Goal: Communication & Community: Answer question/provide support

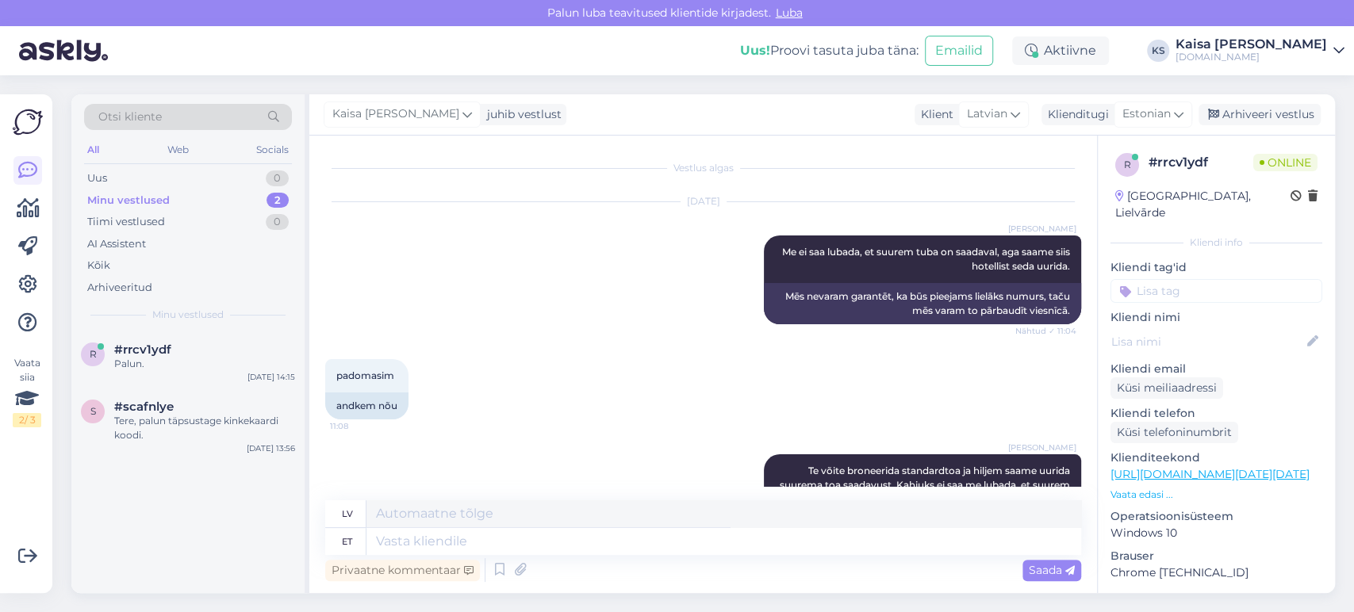
scroll to position [14273, 0]
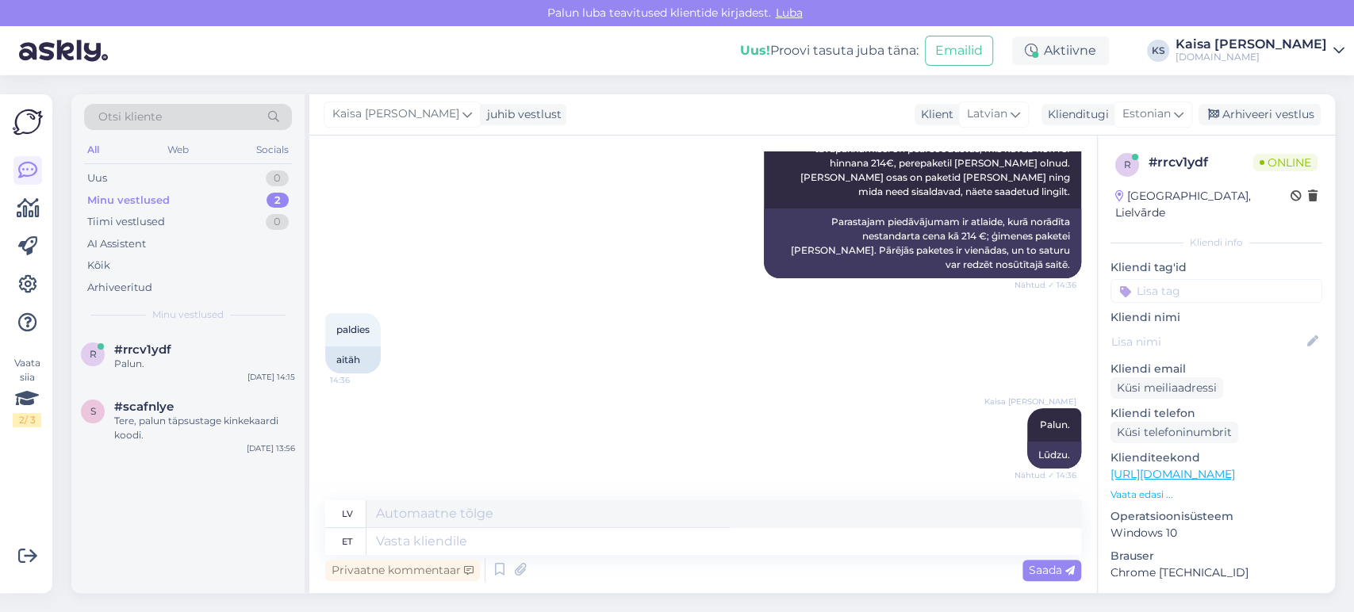
click at [433, 401] on div "[PERSON_NAME]. Nähtud ✓ 14:36 Lūdzu." at bounding box center [703, 438] width 756 height 95
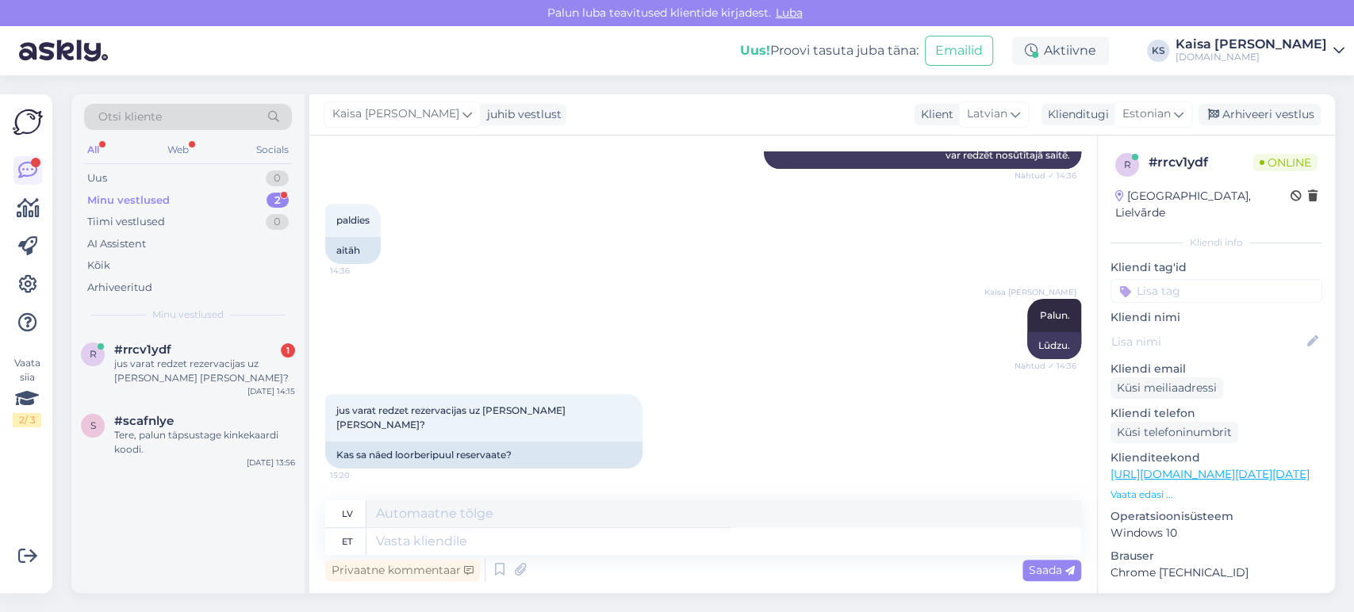
scroll to position [14368, 0]
drag, startPoint x: 581, startPoint y: 422, endPoint x: 332, endPoint y: 422, distance: 249.1
click at [332, 422] on div "jus varat redzet rezervacijas uz [PERSON_NAME] [PERSON_NAME]? 15:20" at bounding box center [483, 418] width 317 height 48
copy span "jus varat redzet rezervacijas uz [PERSON_NAME] [PERSON_NAME]?"
click at [656, 279] on div "paldies 14:36 aitäh" at bounding box center [703, 233] width 756 height 95
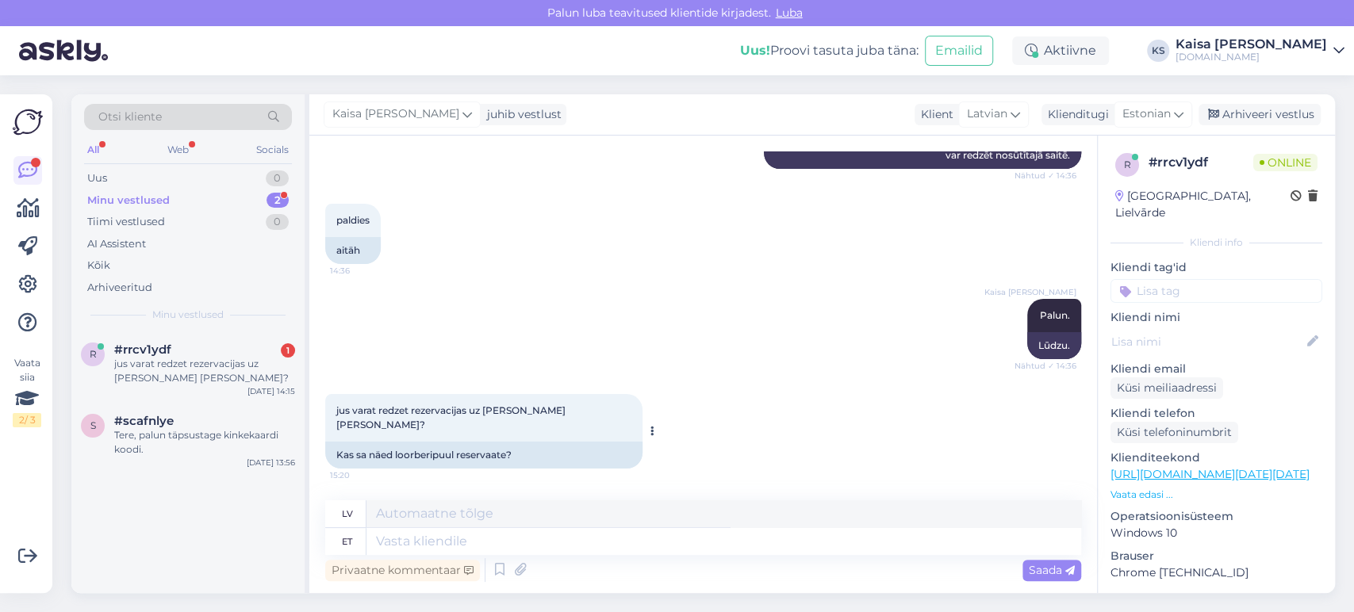
click at [651, 436] on icon at bounding box center [653, 432] width 4 height 10
click at [647, 466] on link "Teata tõlkeveast" at bounding box center [704, 457] width 115 height 21
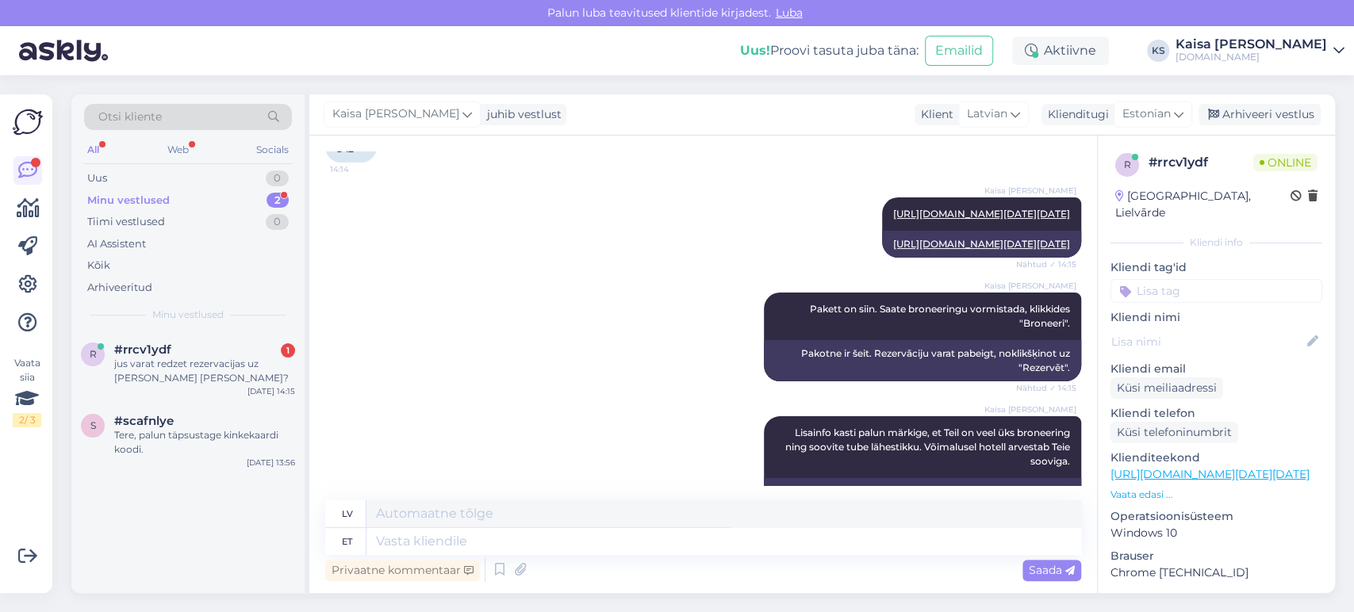
scroll to position [12253, 0]
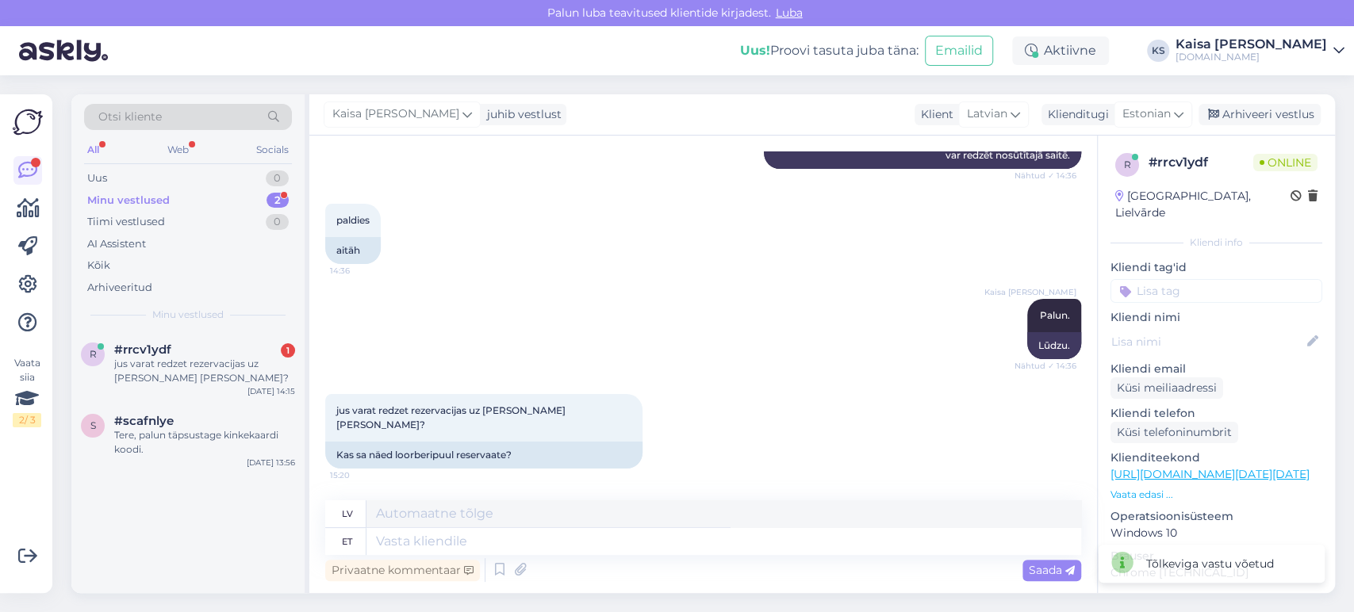
scroll to position [14368, 0]
click at [666, 541] on textarea at bounding box center [724, 541] width 715 height 27
paste textarea "[PERSON_NAME]?"
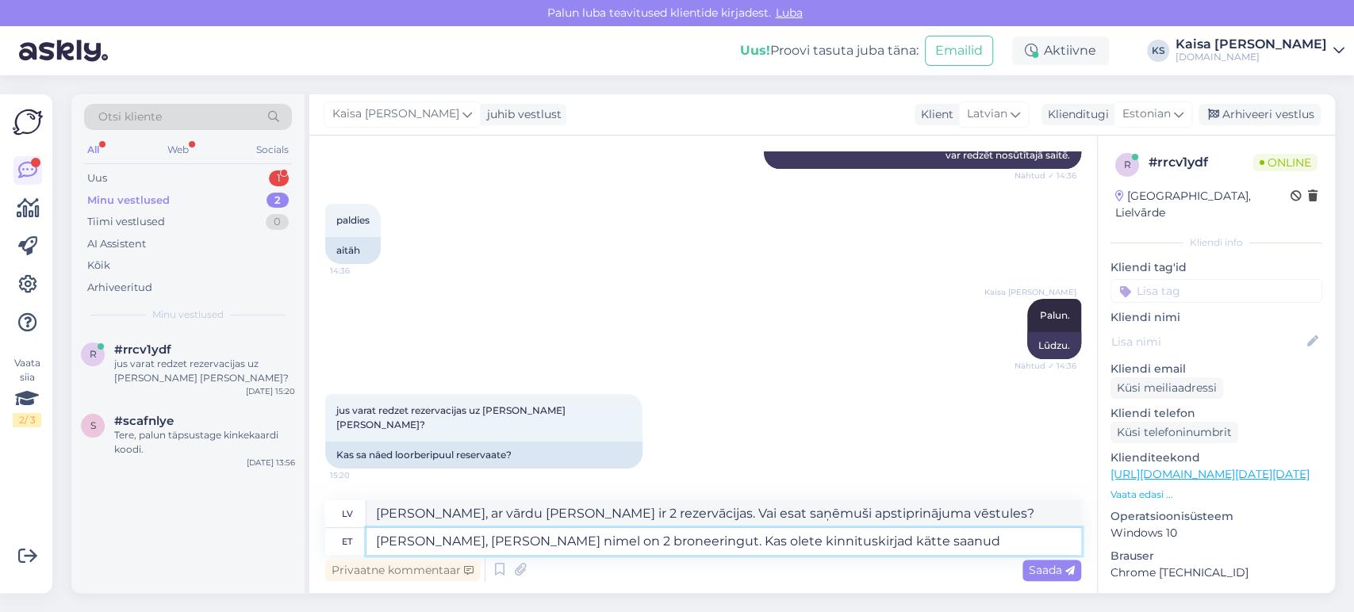
type textarea "[PERSON_NAME], [PERSON_NAME] nimel on 2 broneeringut. Kas olete kinnituskirjad …"
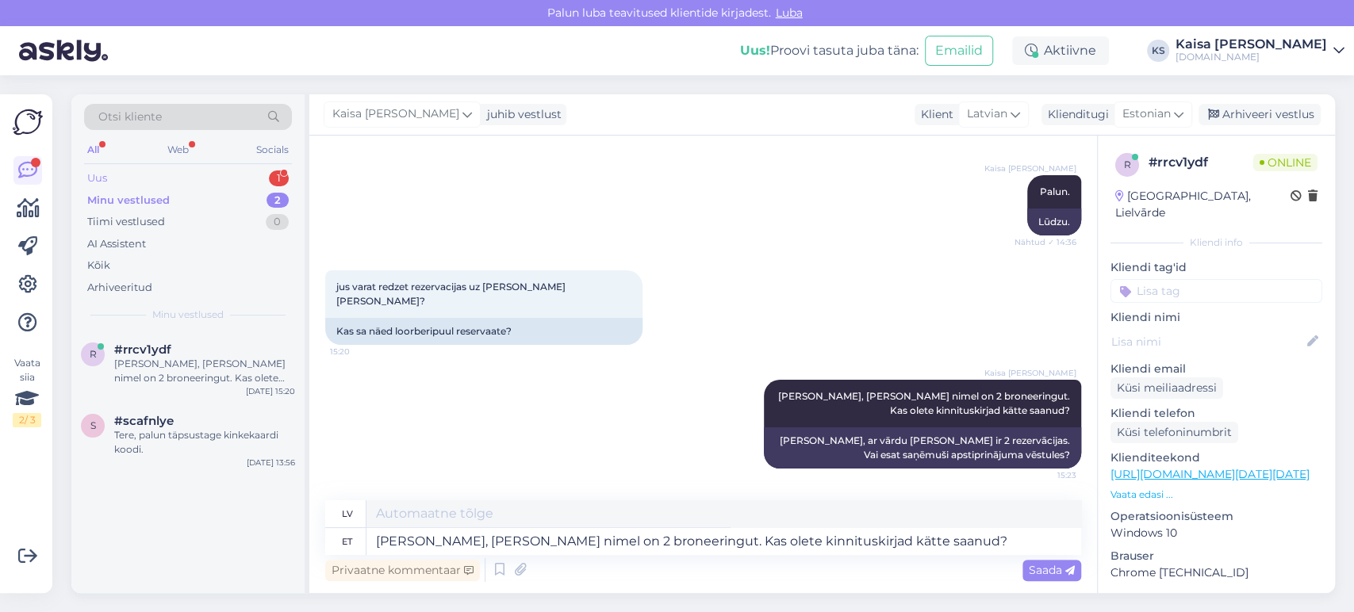
click at [260, 176] on div "Uus 1" at bounding box center [188, 178] width 208 height 22
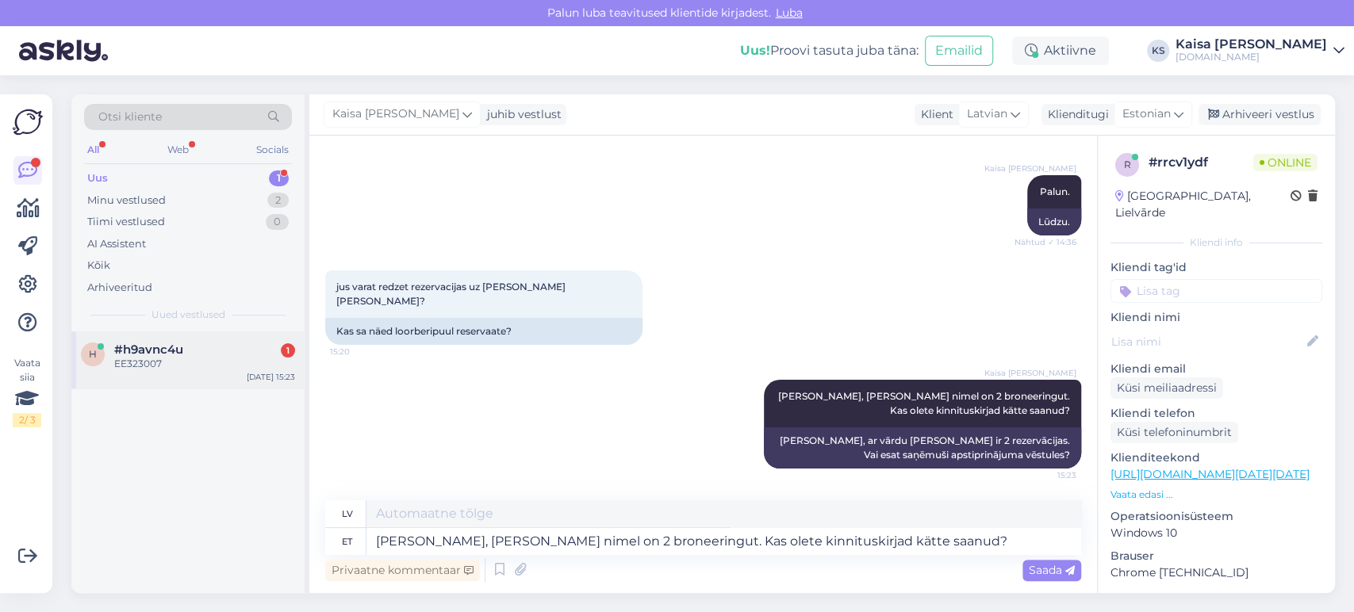
click at [215, 354] on div "#h9avnc4u 1" at bounding box center [204, 350] width 181 height 14
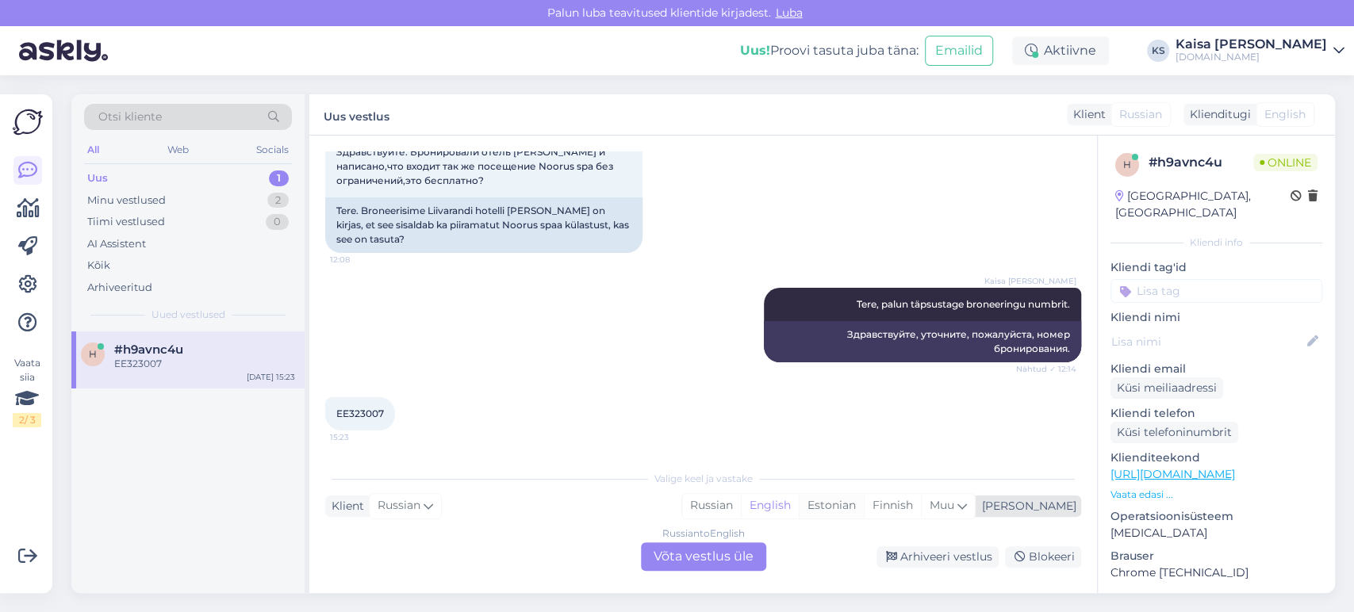
click at [864, 509] on div "Estonian" at bounding box center [831, 506] width 65 height 24
click at [735, 551] on div "Russian to Estonian Võta vestlus üle" at bounding box center [703, 557] width 125 height 29
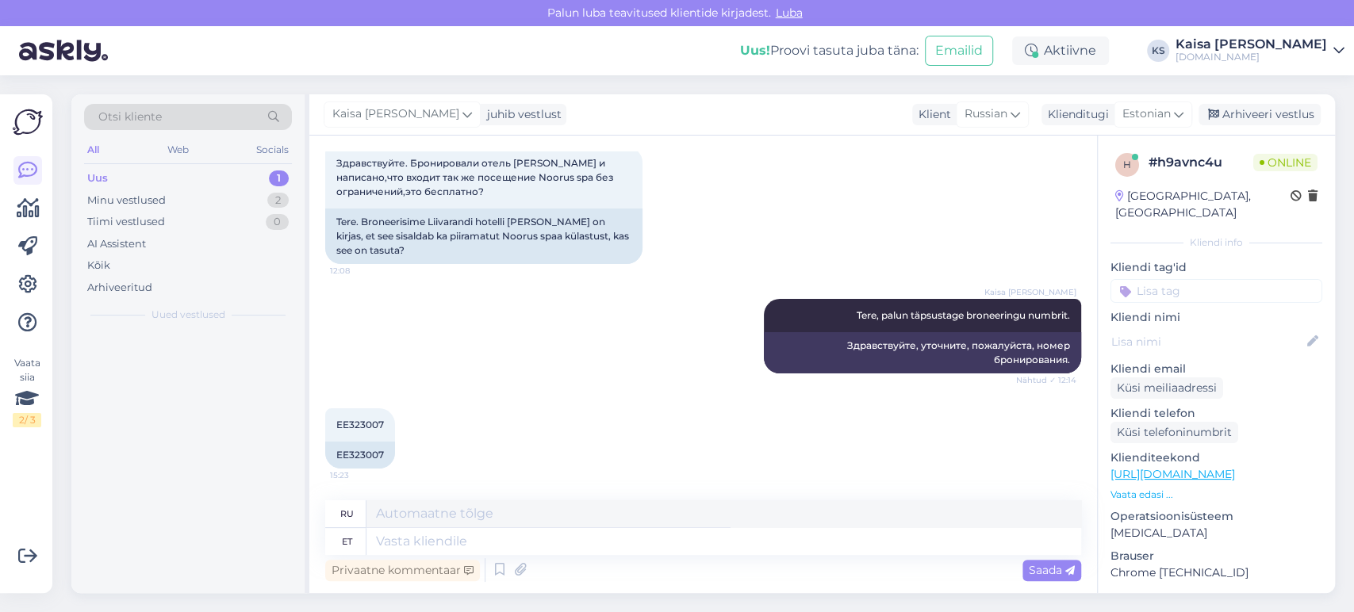
scroll to position [89, 0]
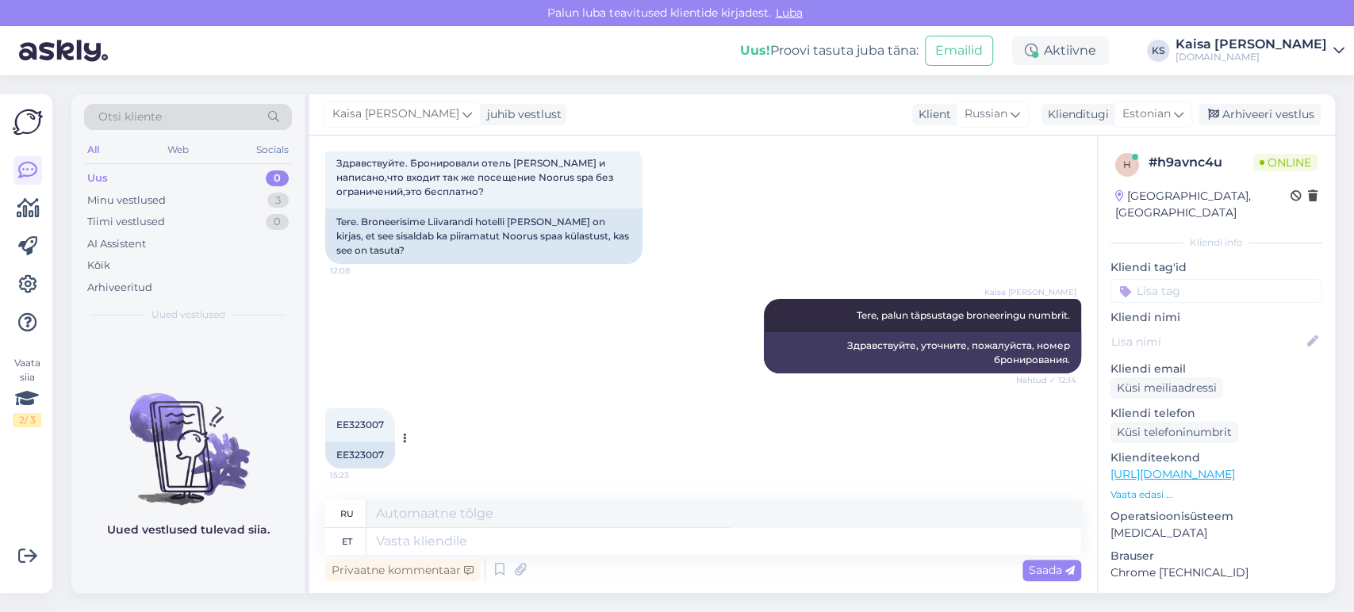
click at [363, 424] on span "EE323007" at bounding box center [360, 425] width 48 height 12
copy div "EE323007 15:23"
click at [253, 198] on div "Minu vestlused 3" at bounding box center [188, 201] width 208 height 22
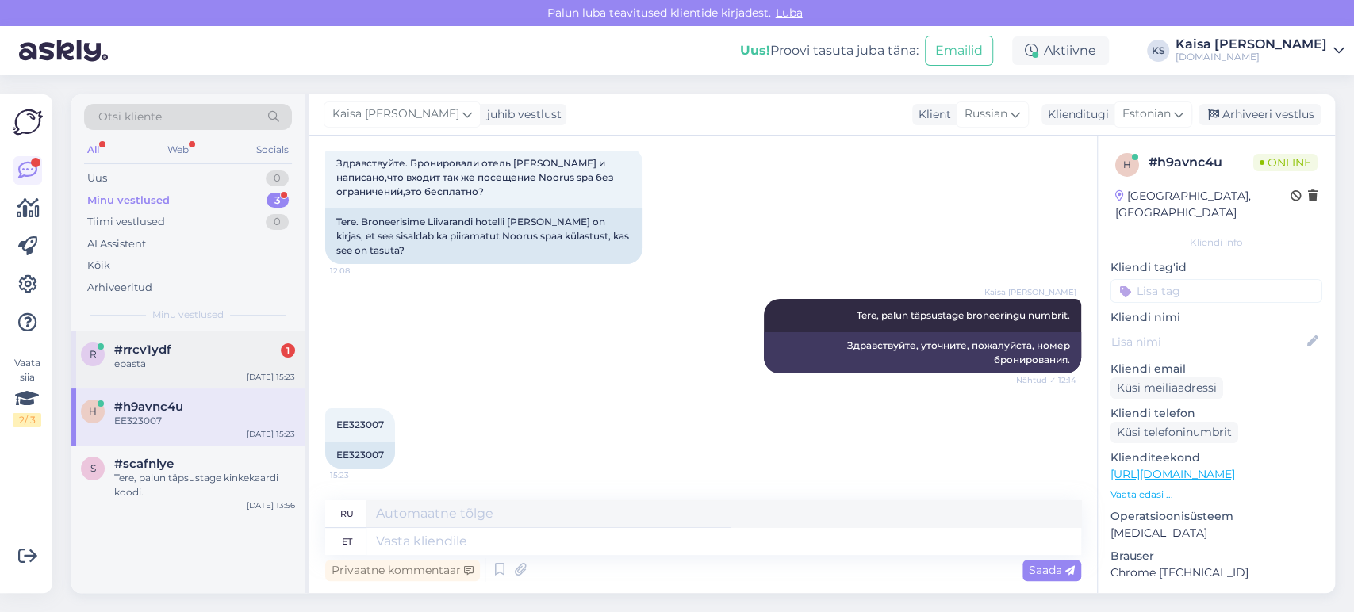
click at [193, 364] on div "epasta" at bounding box center [204, 364] width 181 height 14
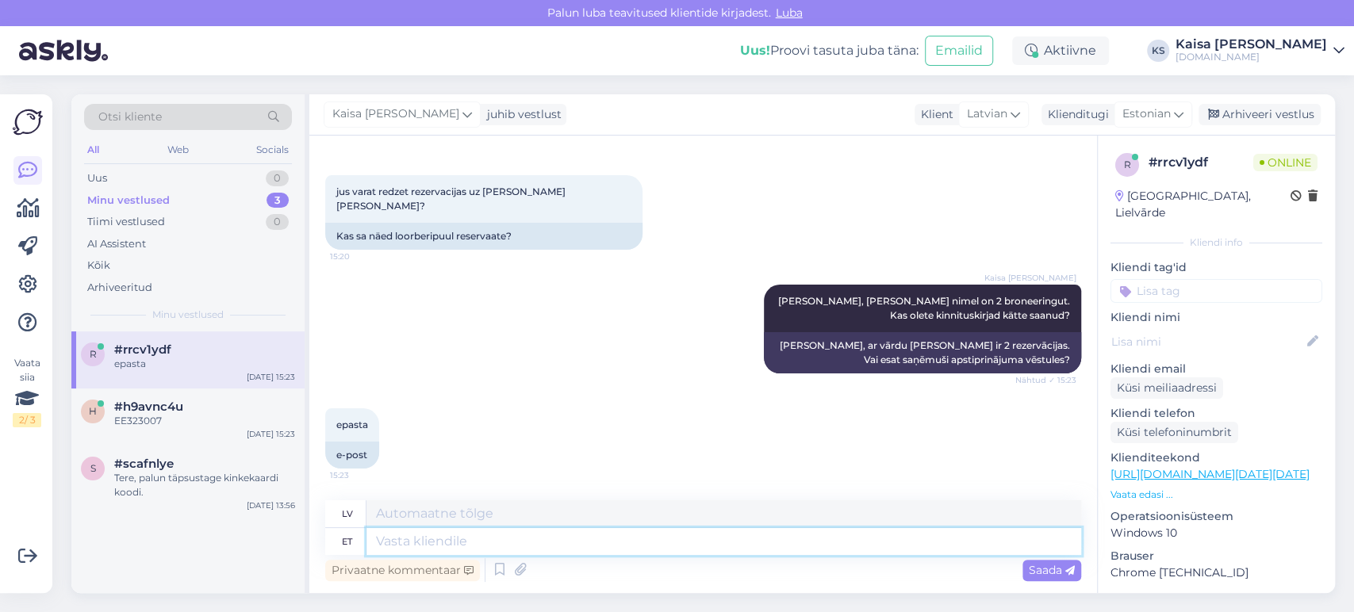
click at [675, 551] on textarea at bounding box center [724, 541] width 715 height 27
type textarea "Jah,"
type textarea "Jā,"
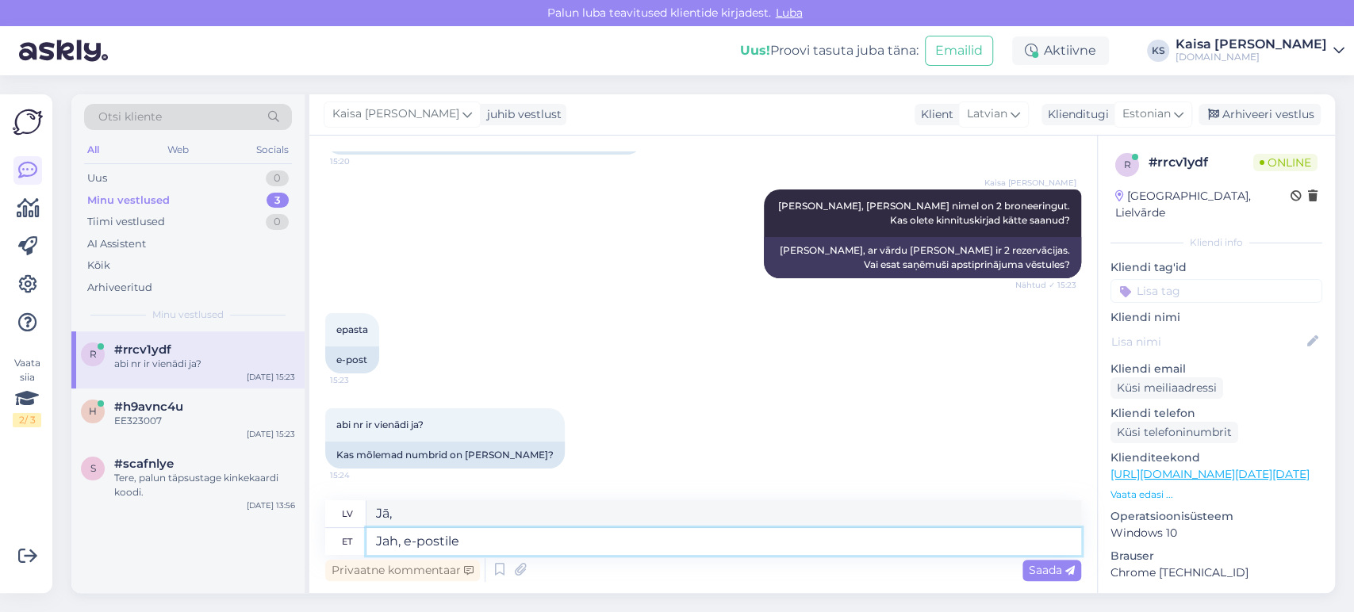
type textarea "Jah, e-postile"
type textarea "[DEMOGRAPHIC_DATA], [DEMOGRAPHIC_DATA] e-pastu"
type textarea "Jah, e-postile."
type textarea "[PERSON_NAME], uz e-pastu."
type textarea "Jah, e-postile. Ei"
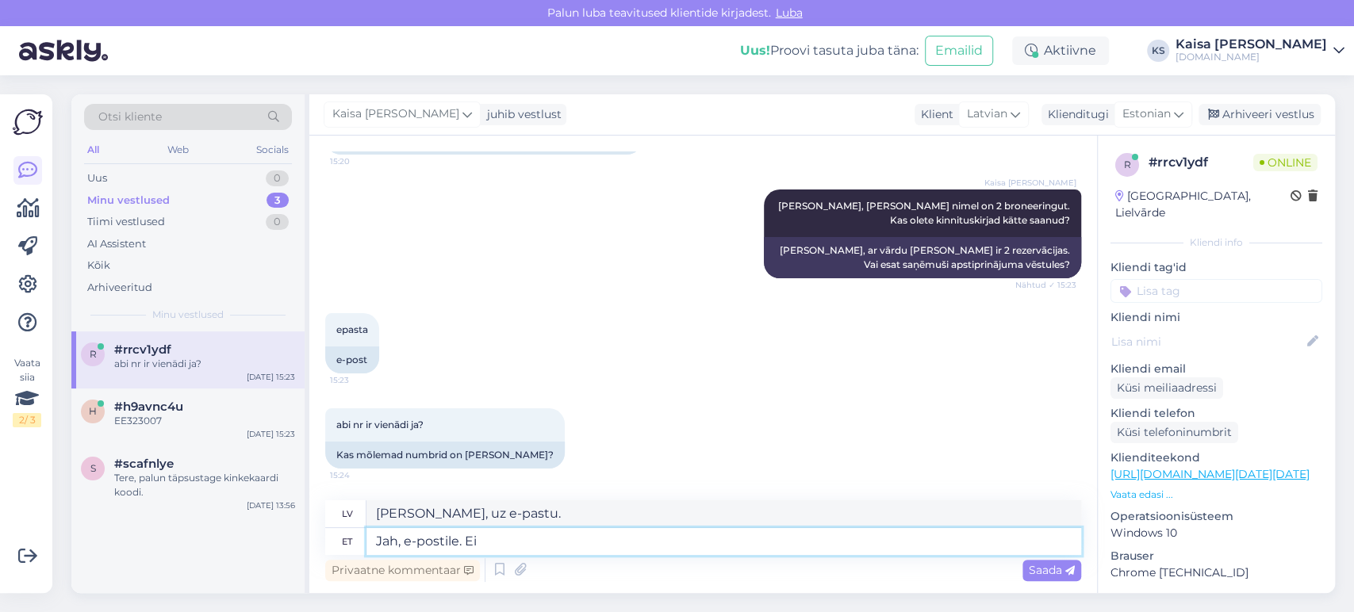
type textarea "[DEMOGRAPHIC_DATA], [DEMOGRAPHIC_DATA] e-pastu. Nē."
type textarea "Jah, e-postile. Ei, 2 er"
type textarea "[DEMOGRAPHIC_DATA], [DEMOGRAPHIC_DATA] e-pastu. Nē, 2"
type textarea "Jah, e-postile. Ei, 2 erinevat"
type textarea "[PERSON_NAME], uz e-pastu. Nē, uz diviem dažādiem."
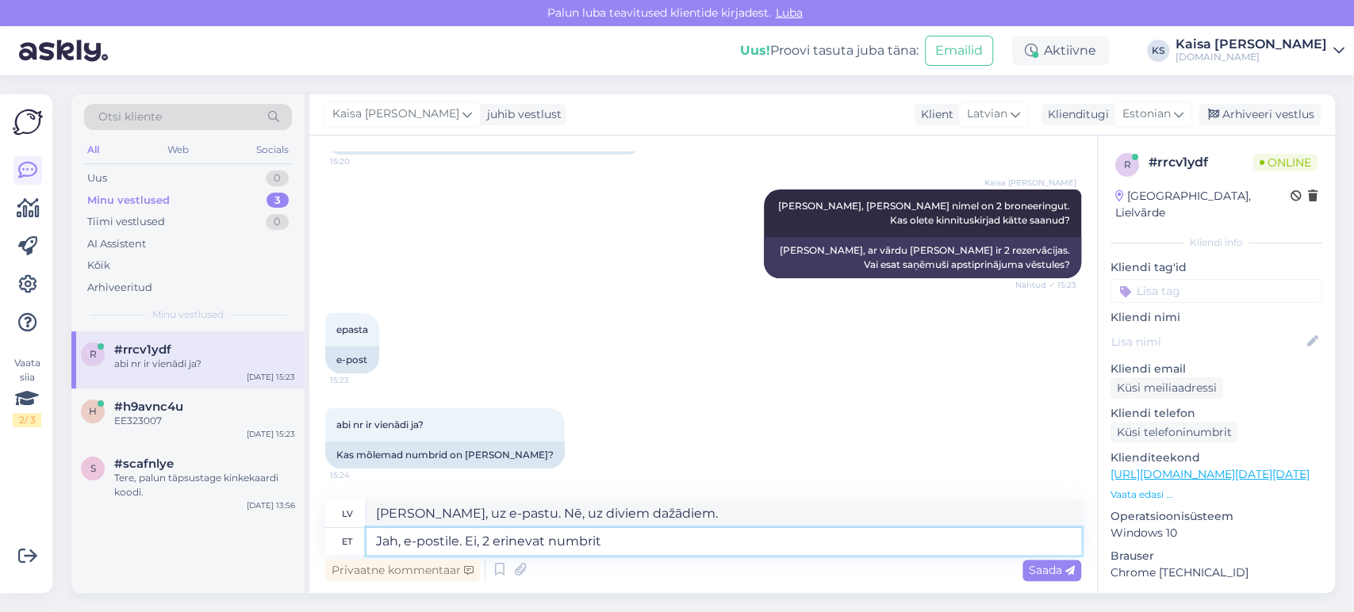
type textarea "Jah, e-postile. Ei, 2 erinevat numbrit m"
type textarea "[PERSON_NAME], uz e-pastu. Nē, 2 dažādi numuri."
type textarea "Jah, e-postile. Ei, 2 erinevat numbrit mõlema"
type textarea "[PERSON_NAME], uz e-pastu. Nē, 2 dažādi numuri abiem."
type textarea "Jah, e-postile. Ei, 2 erinevat numbrit"
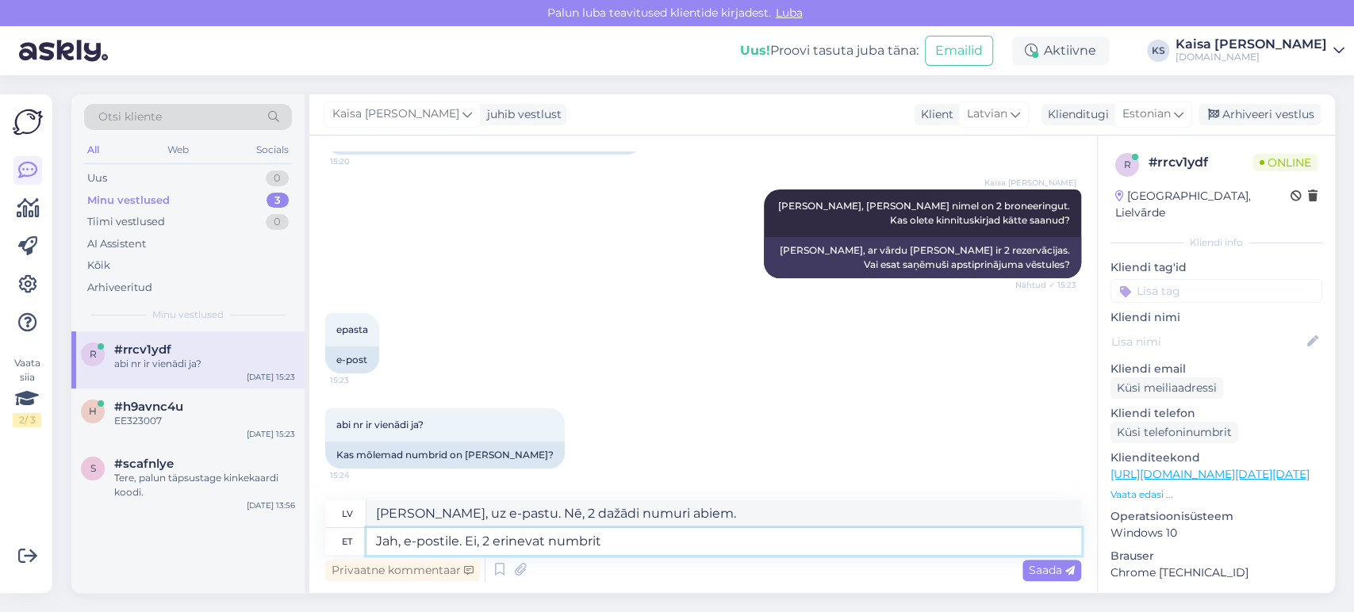
type textarea "[PERSON_NAME], uz e-pastu. Nē, 2 dažādi numuri."
type textarea "Jah, e-postile. Ei, 2 erinevat numbrit."
type textarea "[PERSON_NAME], uz e-pastu. Nē, divi dažādi numuri."
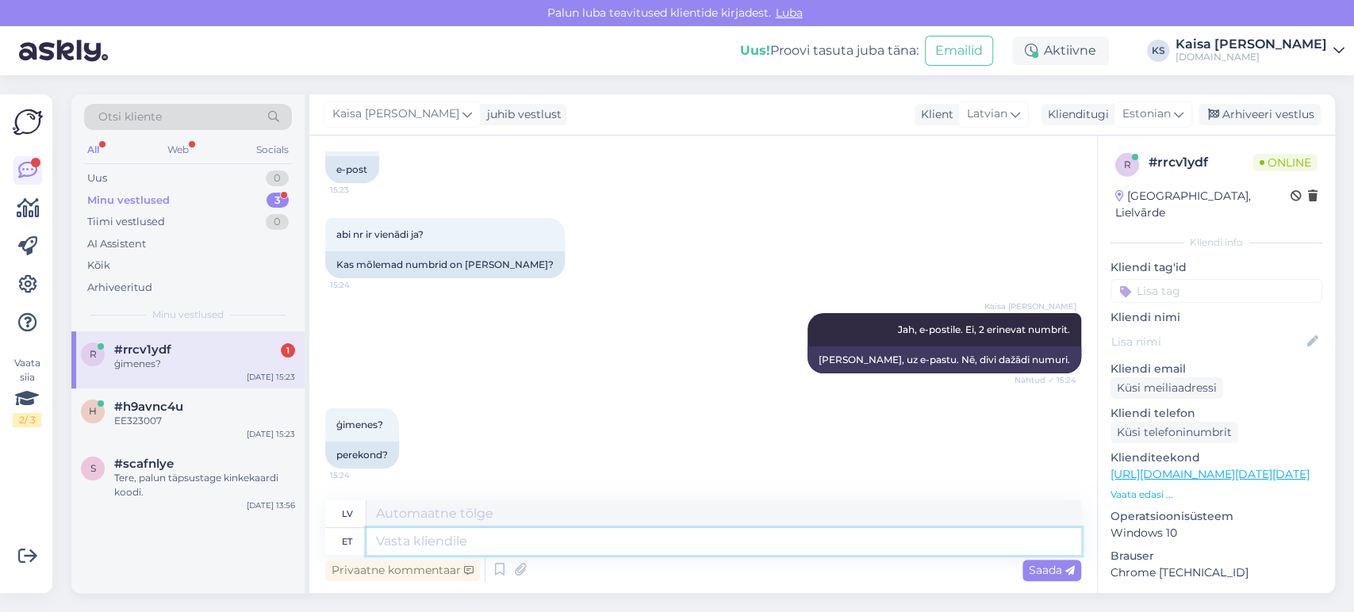
scroll to position [13297, 0]
click at [190, 417] on div "EE323007" at bounding box center [204, 421] width 181 height 14
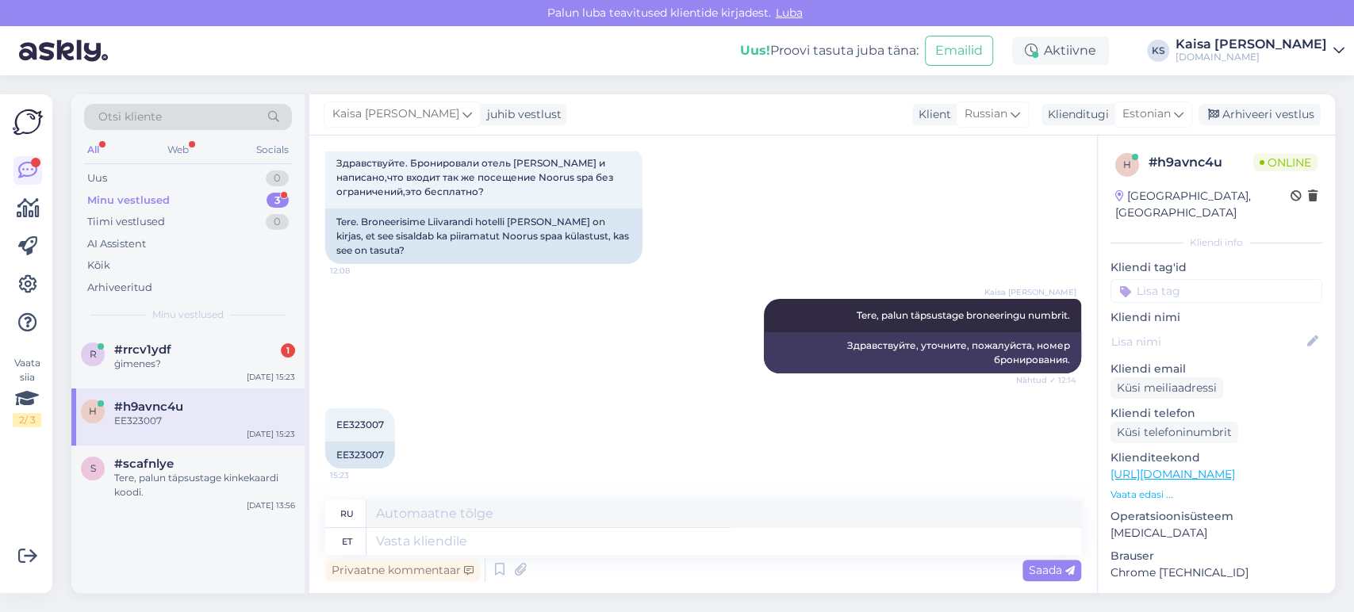
scroll to position [89, 0]
click at [497, 544] on textarea at bounding box center [724, 541] width 715 height 27
type textarea "Tänan,"
type textarea "Спасибо,"
paste textarea "[GEOGRAPHIC_DATA] külastajad saavad kasutada piiramatult lähedalasuva (600 m) s…"
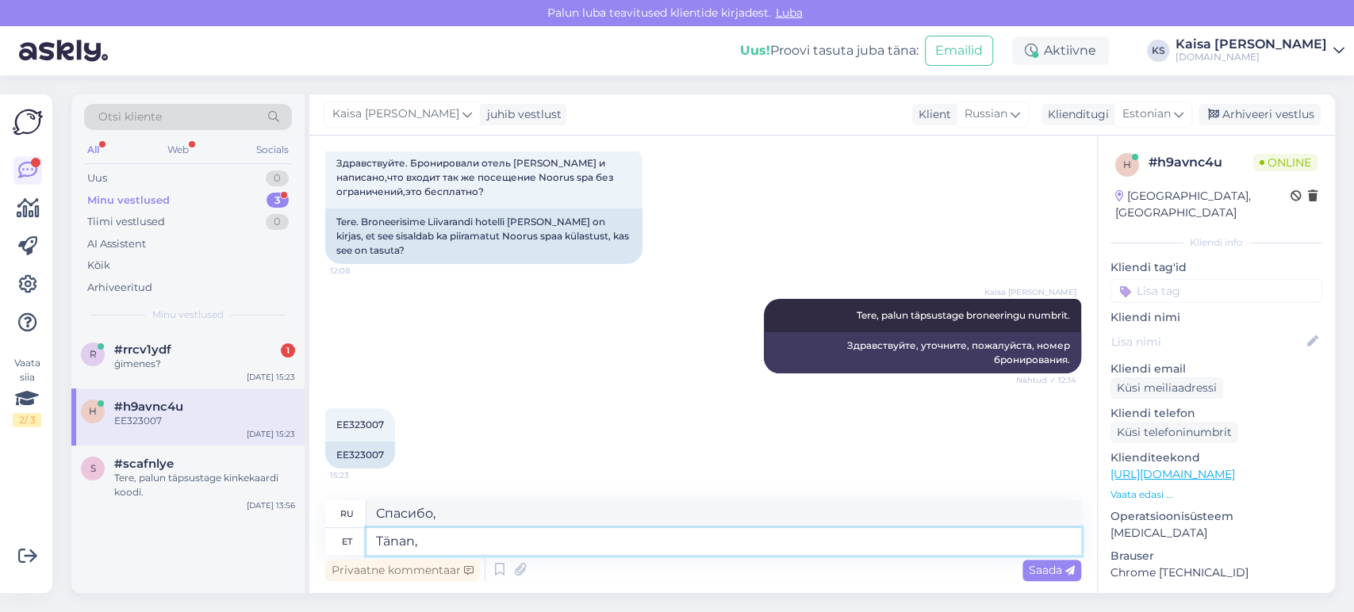
type textarea "Tänan, [GEOGRAPHIC_DATA] külastajad saavad kasutada piiramatult lähedalasuva (6…"
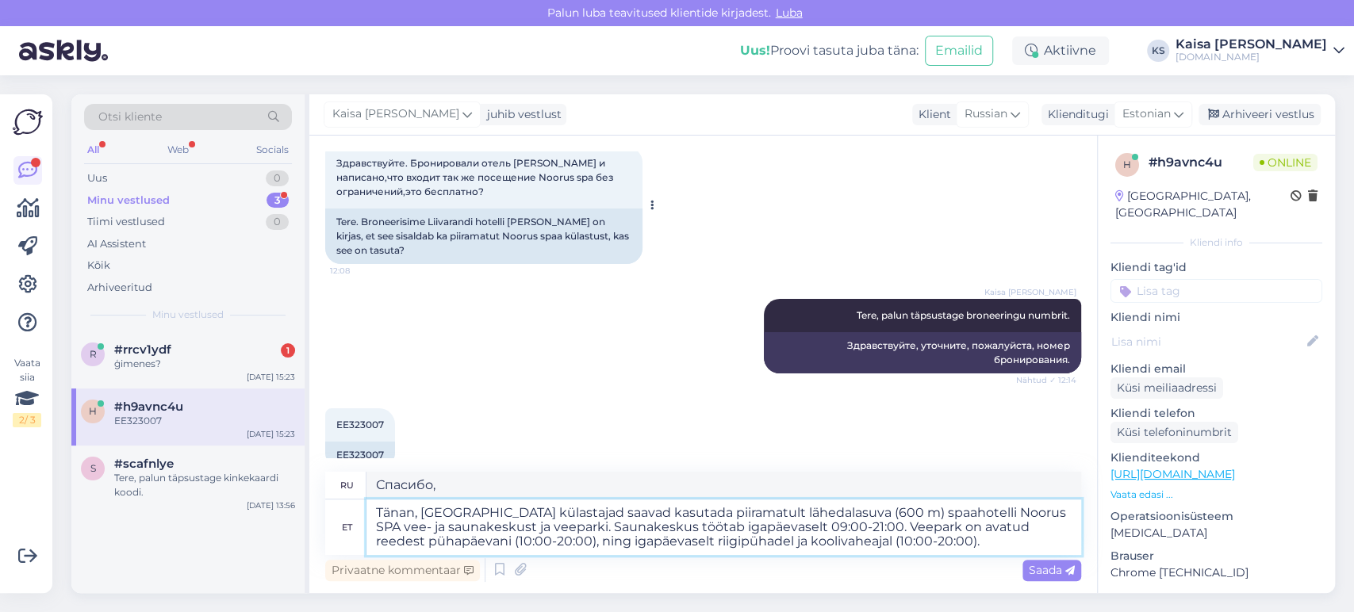
type textarea "Спасибо! Гости отеля [GEOGRAPHIC_DATA] могут без ограничений посещать расположе…"
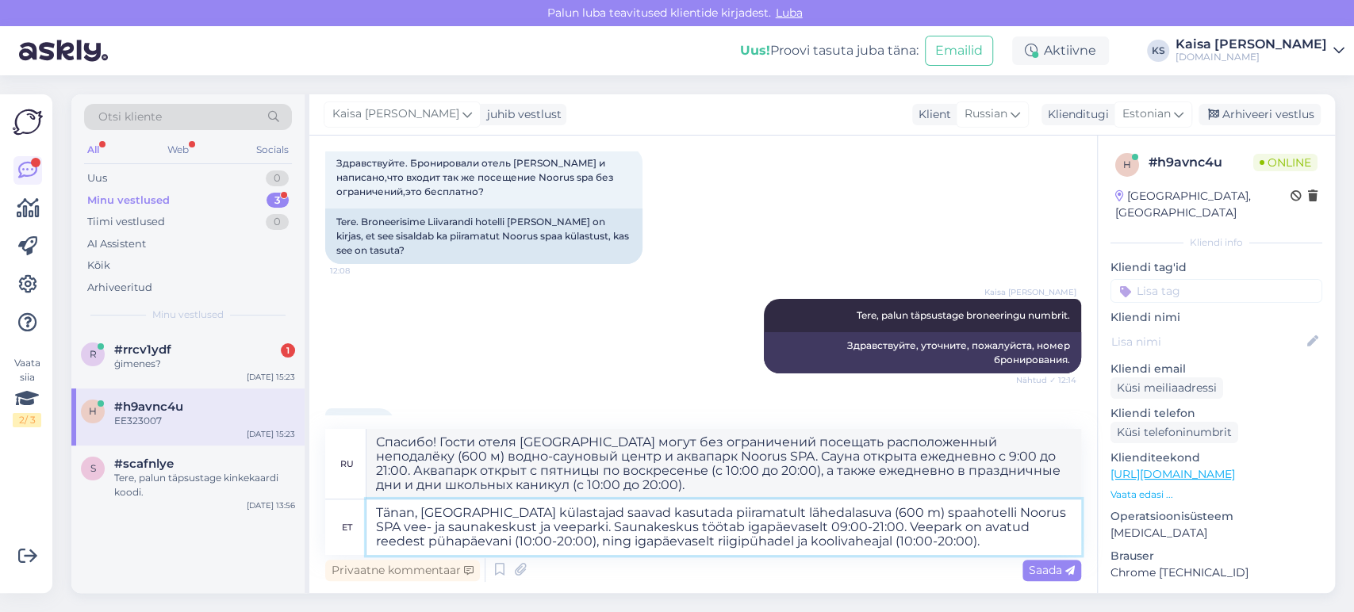
drag, startPoint x: 951, startPoint y: 512, endPoint x: 740, endPoint y: 514, distance: 211.0
click at [740, 514] on textarea "Tänan, [GEOGRAPHIC_DATA] külastajad saavad kasutada piiramatult lähedalasuva (6…" at bounding box center [724, 528] width 715 height 56
type textarea "Tänan, [GEOGRAPHIC_DATA] külastajad saavad kasutada piiramatult Noorus SPA vee-…"
type textarea "Спасибо! Гости отеля [GEOGRAPHIC_DATA] могут посещать водно-сауновый центр и ак…"
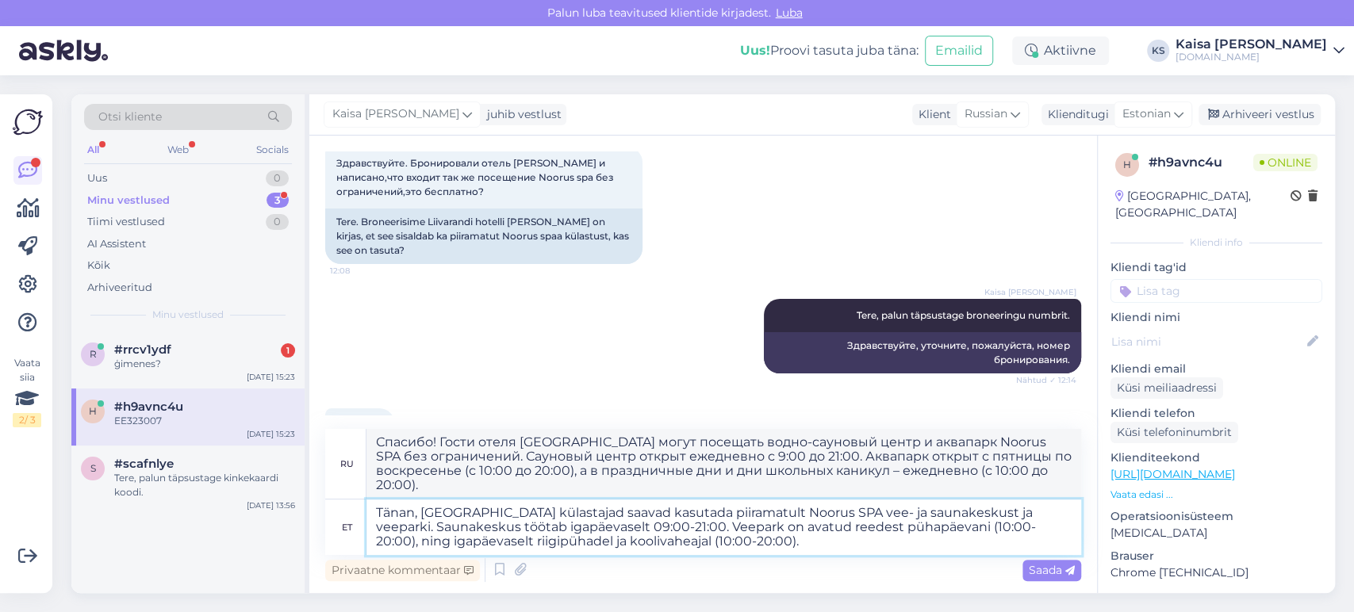
drag, startPoint x: 760, startPoint y: 541, endPoint x: 432, endPoint y: 516, distance: 329.3
click at [424, 517] on textarea "Tänan, [GEOGRAPHIC_DATA] külastajad saavad kasutada piiramatult Noorus SPA vee-…" at bounding box center [724, 528] width 715 height 56
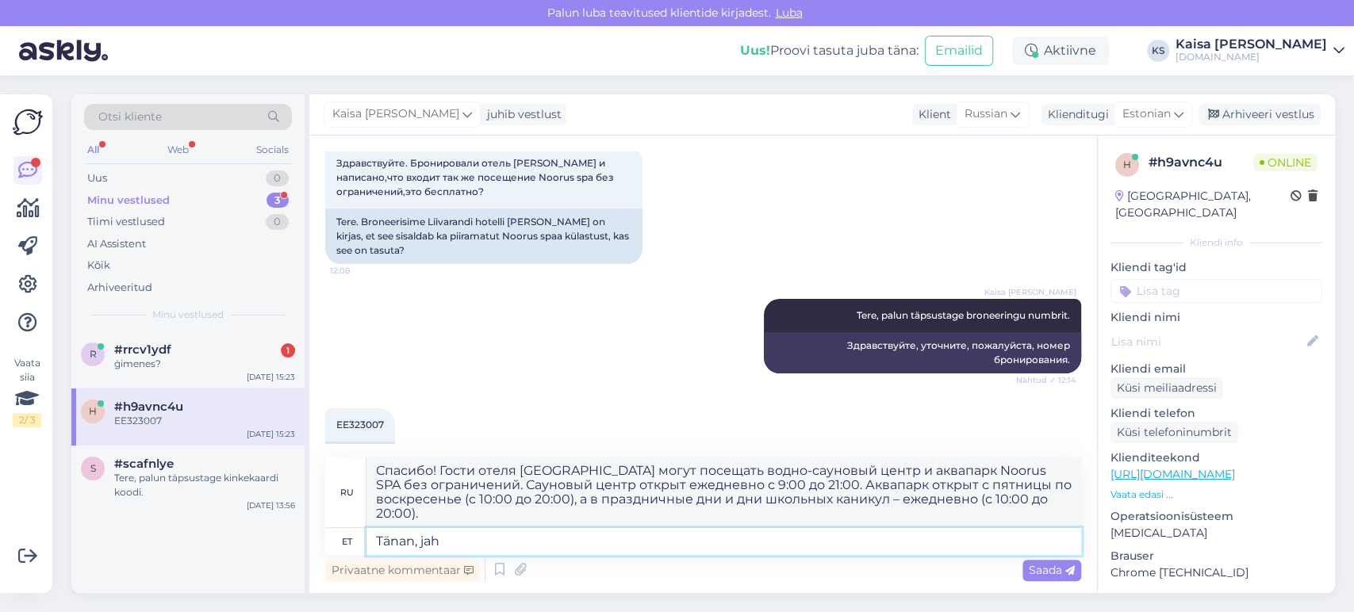
type textarea "Tänan, jah"
type textarea "Спасибо, да."
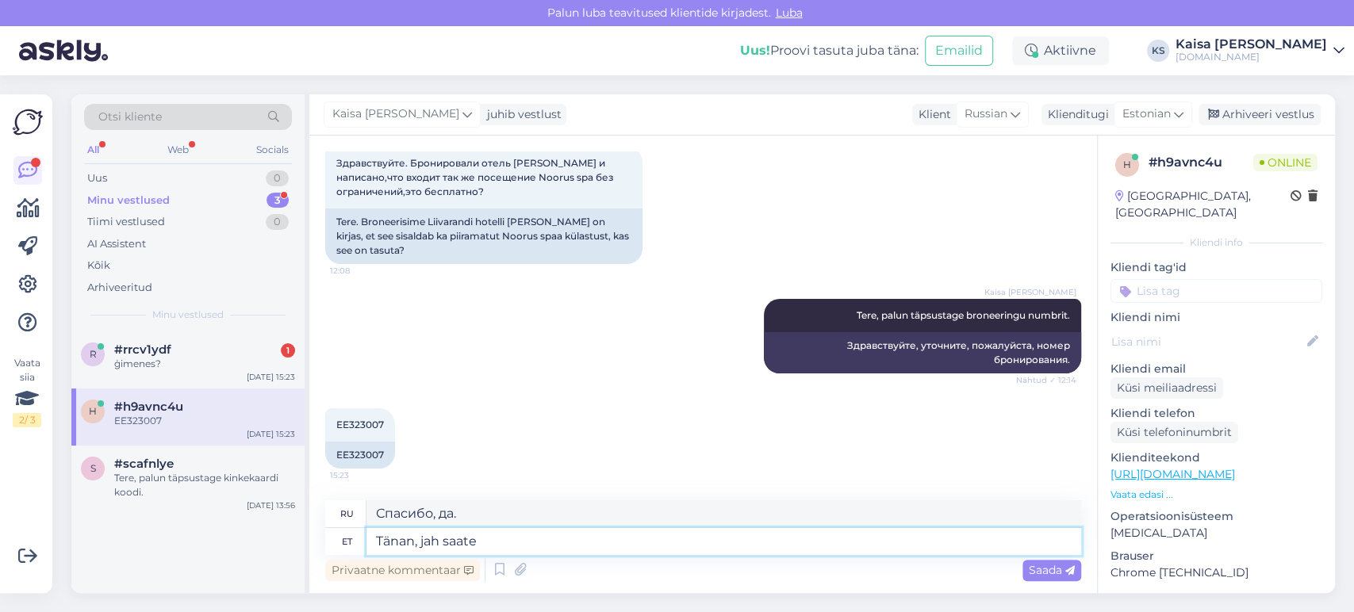
type textarea "Tänan, jah saate k"
type textarea "Спасибо, да, можно."
type textarea "Tänan, jah saate külastada il"
type textarea "Спасибо, да, вы можете посетить."
type textarea "Tänan, jah saate külastada [PERSON_NAME] l"
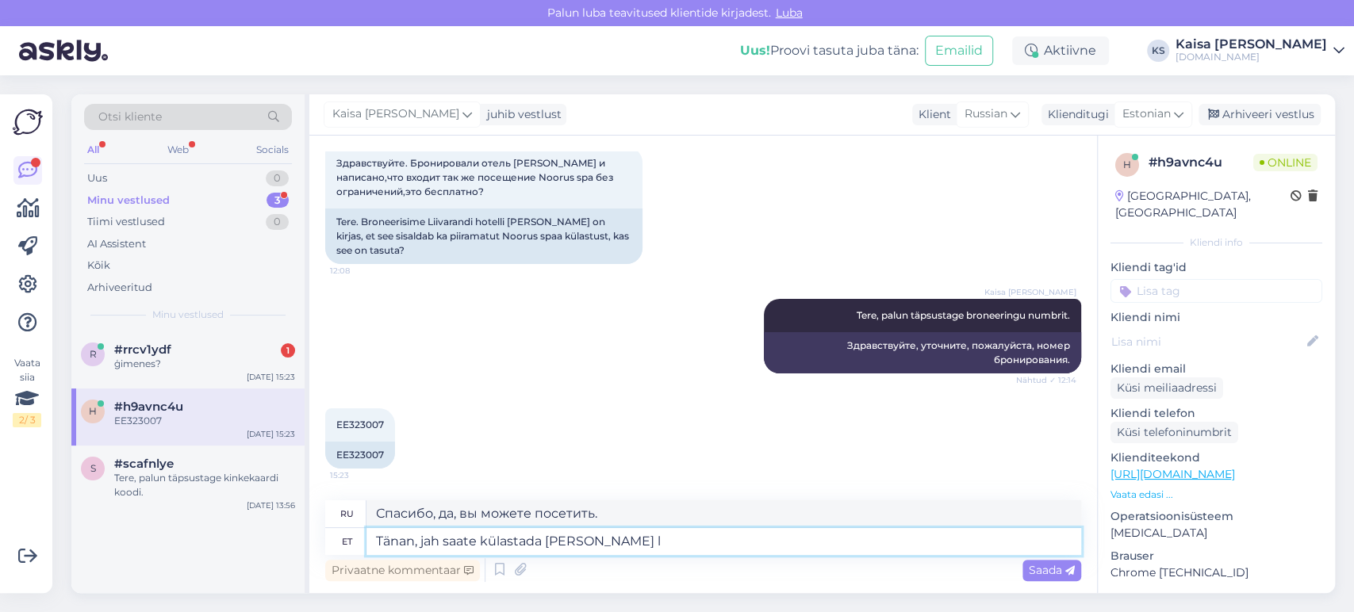
type textarea "Спасибо, да, вы можете посетить без"
type textarea "Tänan, jah saate külastada [PERSON_NAME] lisatasuta N"
type textarea "Спасибо, да, вы можете посетить нас без дополнительной оплаты."
type textarea "Tänan, jah saate külastada [PERSON_NAME] lisatasuta Noorus SP"
type textarea "Спасибо, да, вы можете посетить нас без дополнительной оплаты. [GEOGRAPHIC_DATA…"
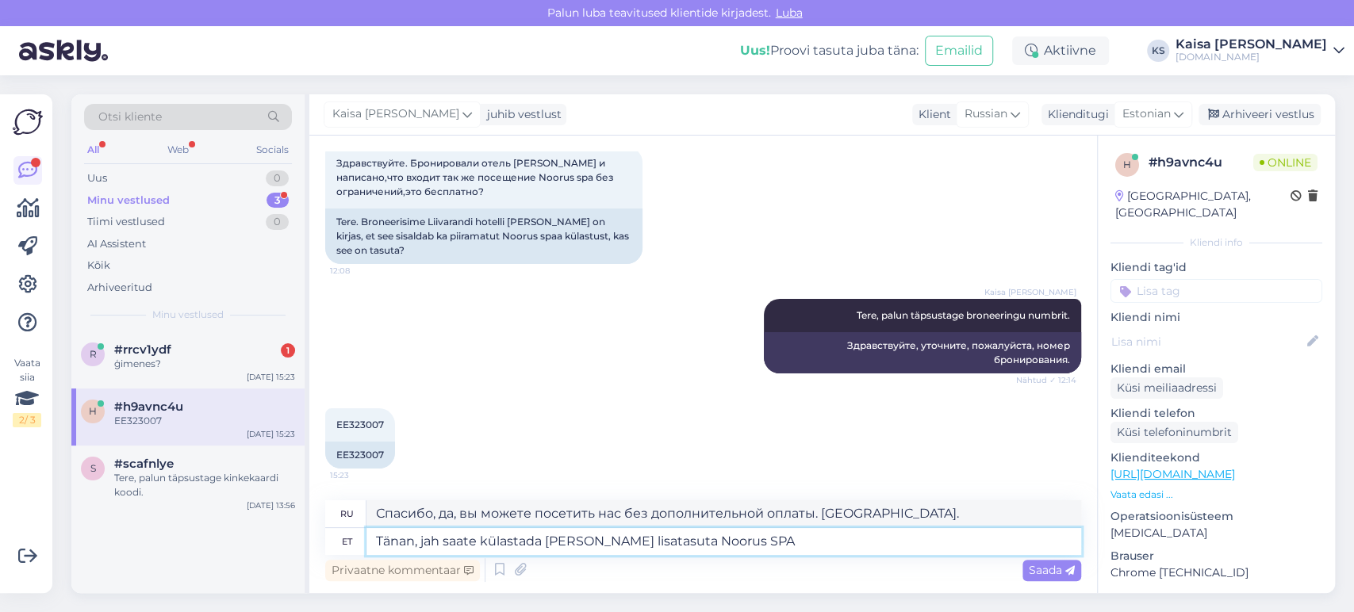
type textarea "Tänan, jah saate külastada [PERSON_NAME] lisatasuta Noorus SPA"
type textarea "Спасибо, да, вы можете посетить Noorus SPA без дополнительной платы."
type textarea "Tänan, jah saate külastada [PERSON_NAME] lisatasuta Noorus SPA veekeskust."
type textarea "Спасибо, да, вы можете посетить водный центр Noorus SPA бесплатно."
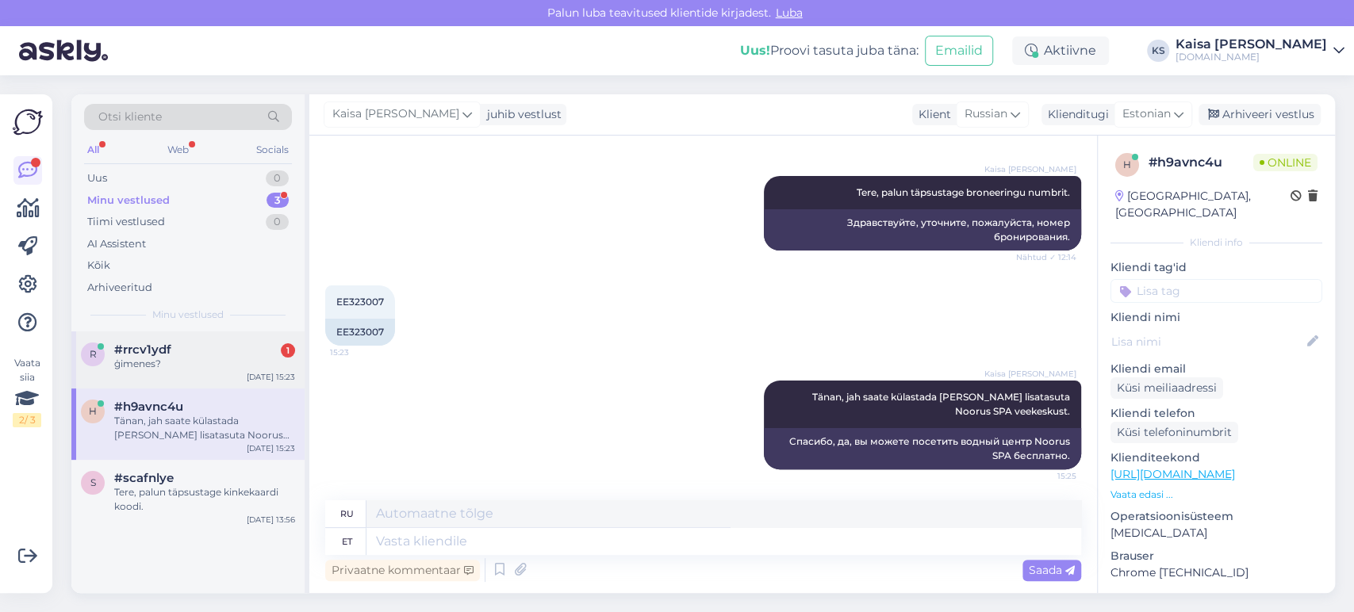
click at [185, 364] on div "ģimenes?" at bounding box center [204, 364] width 181 height 14
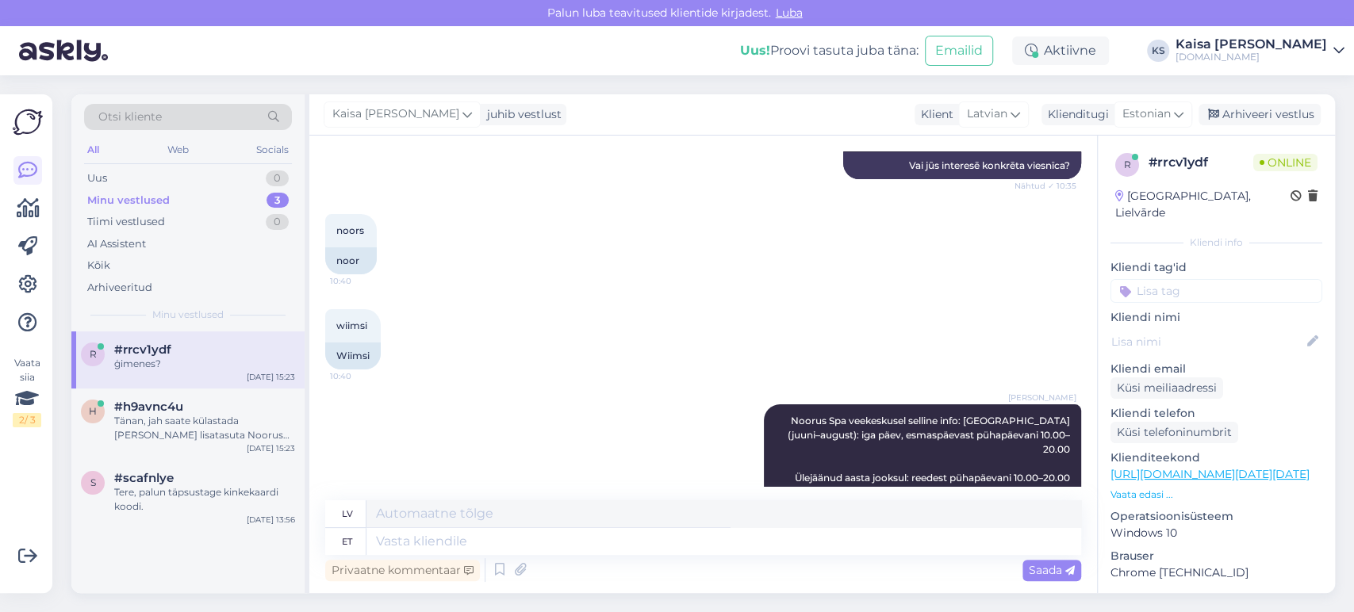
scroll to position [12922, 0]
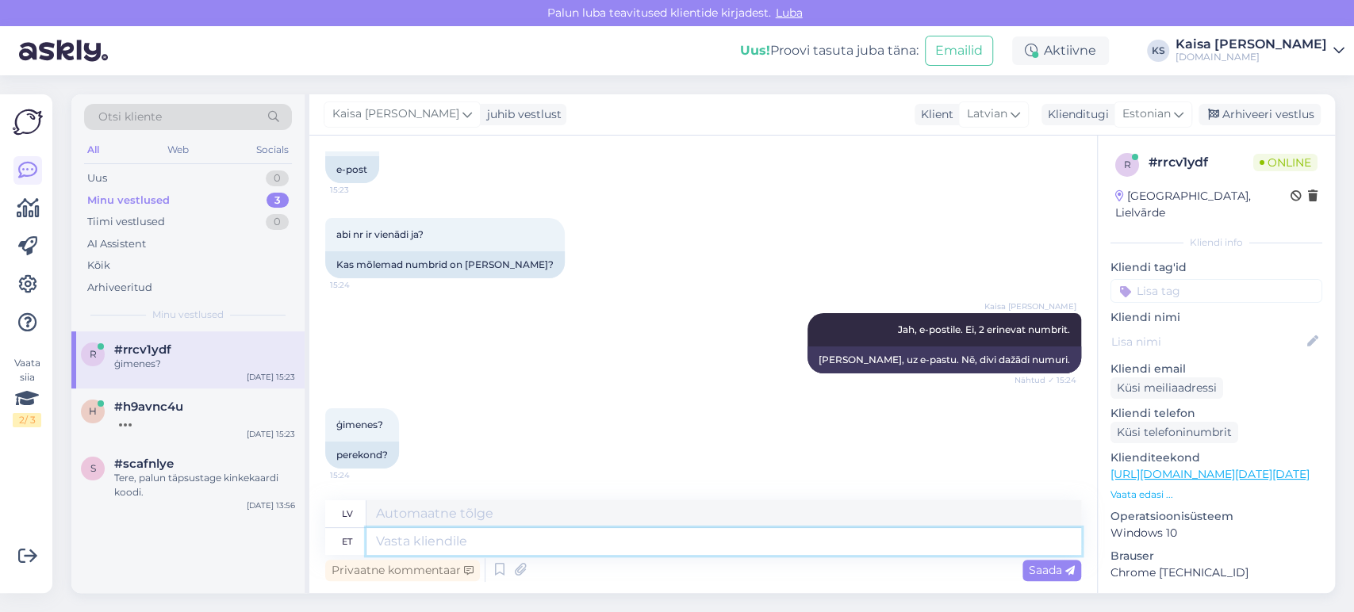
click at [636, 533] on textarea at bounding box center [724, 541] width 715 height 27
paste textarea "[PERSON_NAME]"
type textarea "[PERSON_NAME]"
type textarea "[PERSON_NAME] broneeringu nu"
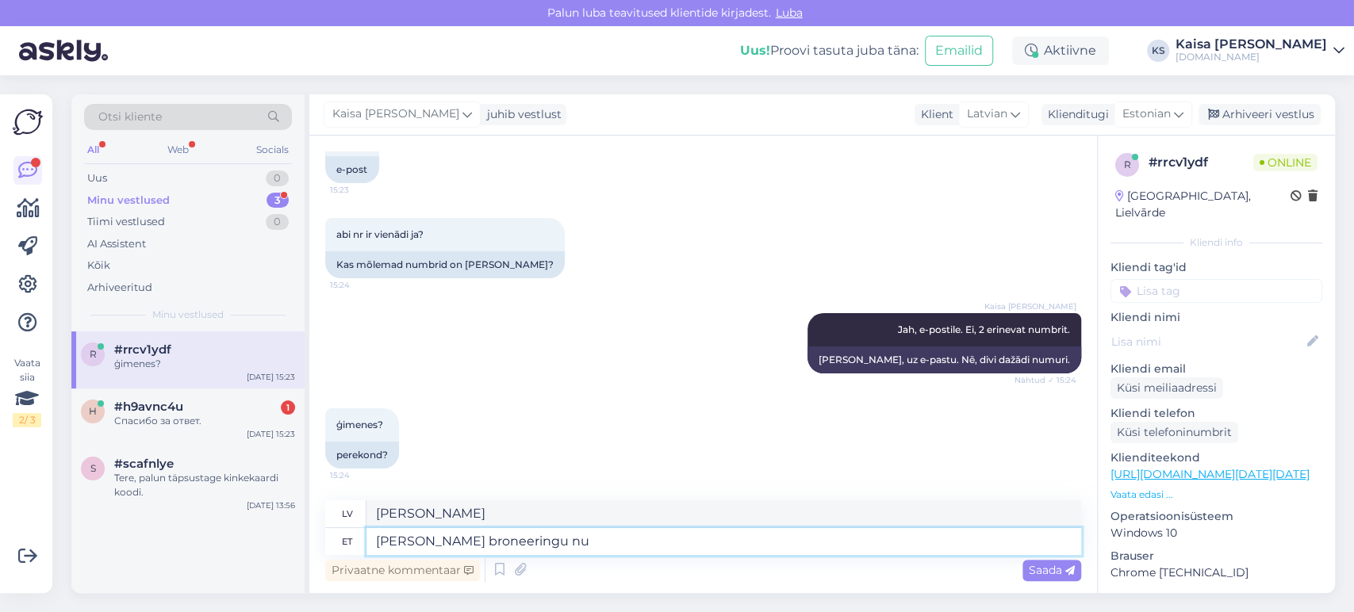
type textarea "[PERSON_NAME] rezervācija"
type textarea "[PERSON_NAME] broneeringu number o"
type textarea "[PERSON_NAME] rezervācijas numurs"
type textarea "[PERSON_NAME] broneeringu number on"
type textarea "[PERSON_NAME] rezervācijas numurs ir"
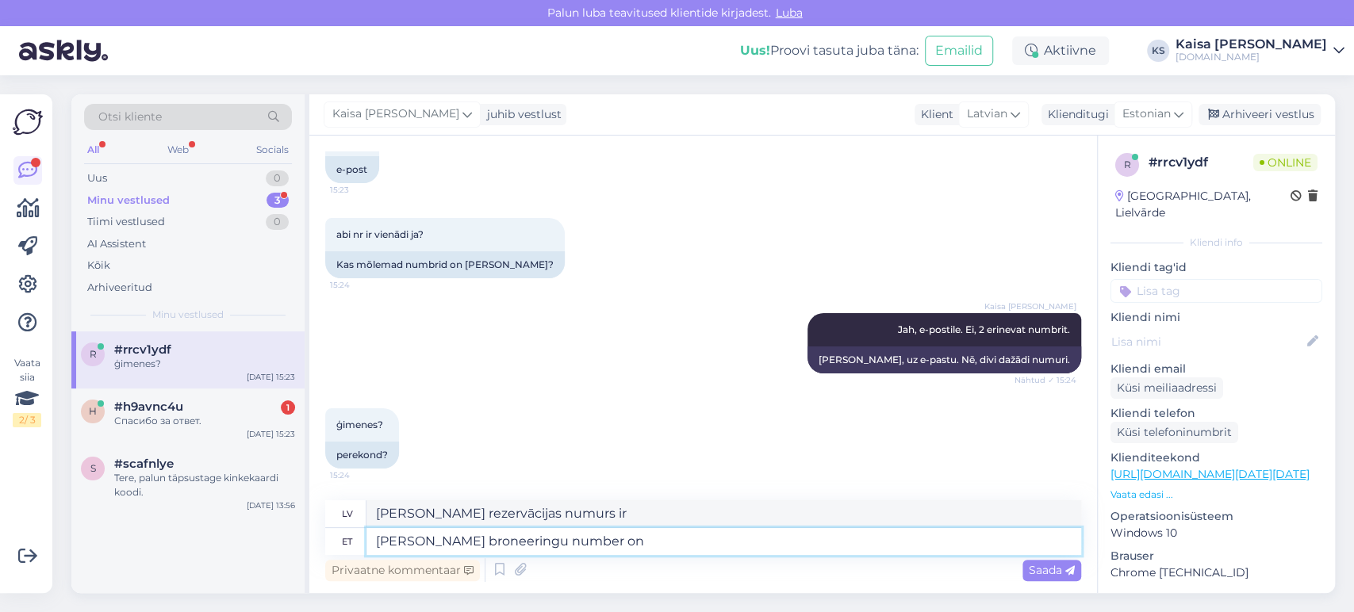
paste textarea "EE327089"
type textarea "[PERSON_NAME] broneeringu number on EE327089."
type textarea "[PERSON_NAME] rezervācijas numurs ir EE327089."
paste textarea "[PERSON_NAME]"
type textarea "[PERSON_NAME] broneeringu number on EE327089. [PERSON_NAME] br"
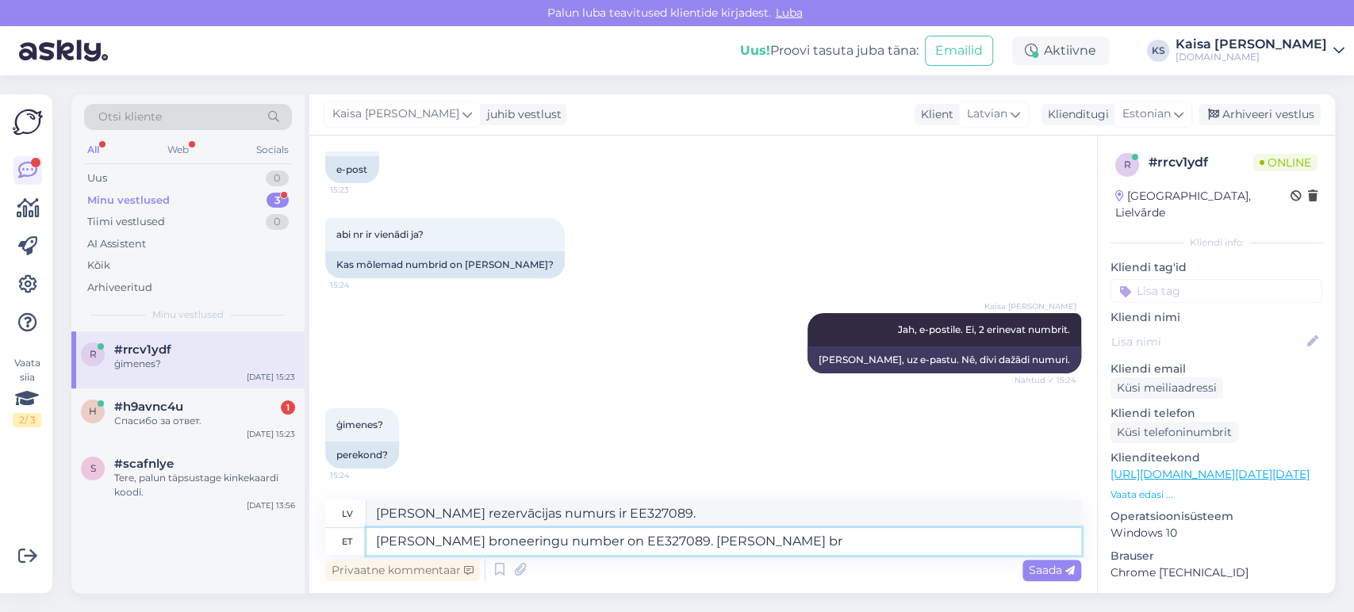
type textarea "[PERSON_NAME] rezervācijas numurs ir EE327089. [PERSON_NAME]"
type textarea "[PERSON_NAME] broneeringu number on EE327089. [PERSON_NAME] broneeringu n"
type textarea "[PERSON_NAME] rezervācijas numurs ir EE327089. [PERSON_NAME] rezervācijas numur…"
type textarea "[PERSON_NAME] broneeringu number on EE327089. [PERSON_NAME] broneeringu number …"
type textarea "[PERSON_NAME] rezervācijas numurs ir EE327089. [PERSON_NAME] rezervācijas numur…"
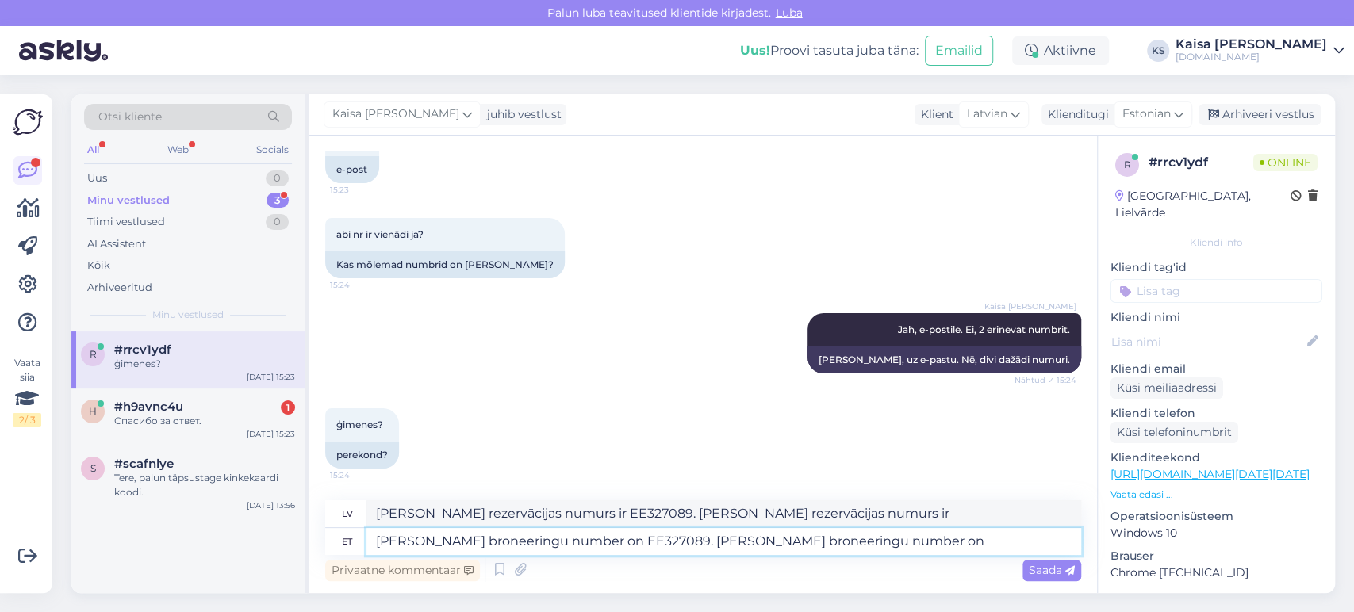
paste textarea "EE327091"
type textarea "[PERSON_NAME] broneeringu number on EE327089. [PERSON_NAME] broneeringu number …"
type textarea "[PERSON_NAME] rezervācijas numurs ir EE327089. [PERSON_NAME] rezervācijas numur…"
click at [1056, 569] on span "Saada" at bounding box center [1052, 570] width 46 height 14
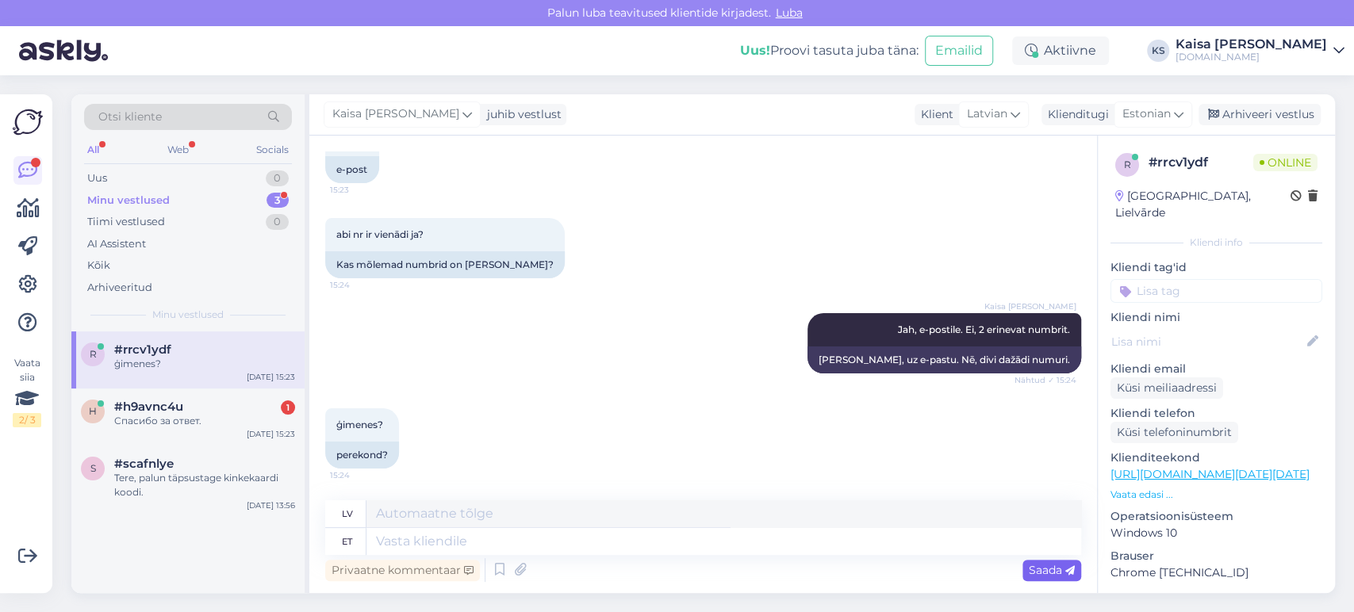
scroll to position [13093, 0]
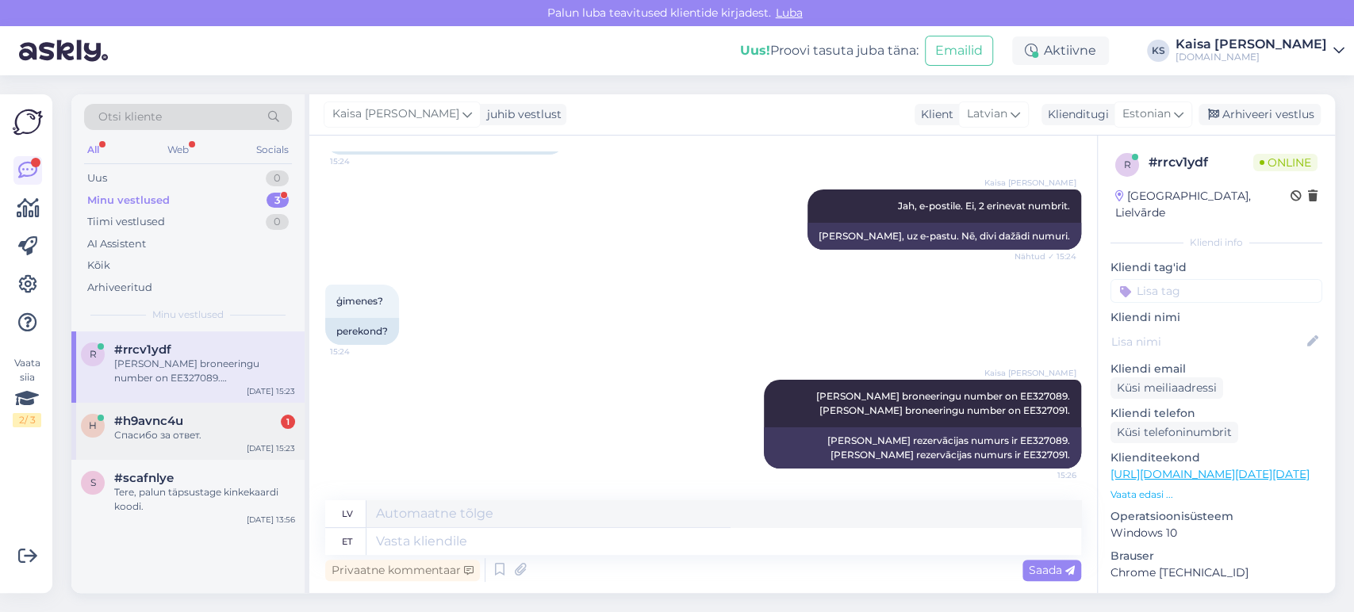
click at [172, 435] on div "Спасибо за ответ." at bounding box center [204, 435] width 181 height 14
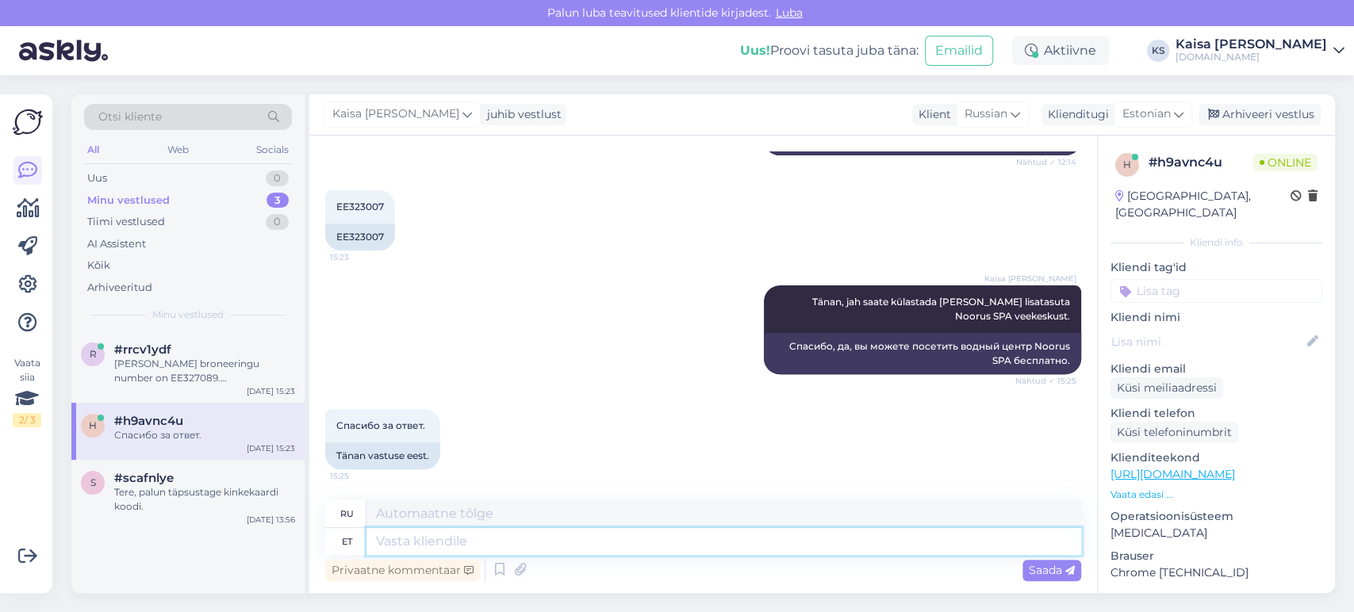
click at [618, 544] on textarea at bounding box center [724, 541] width 715 height 27
type textarea "Palun."
type textarea "Пожалуйста."
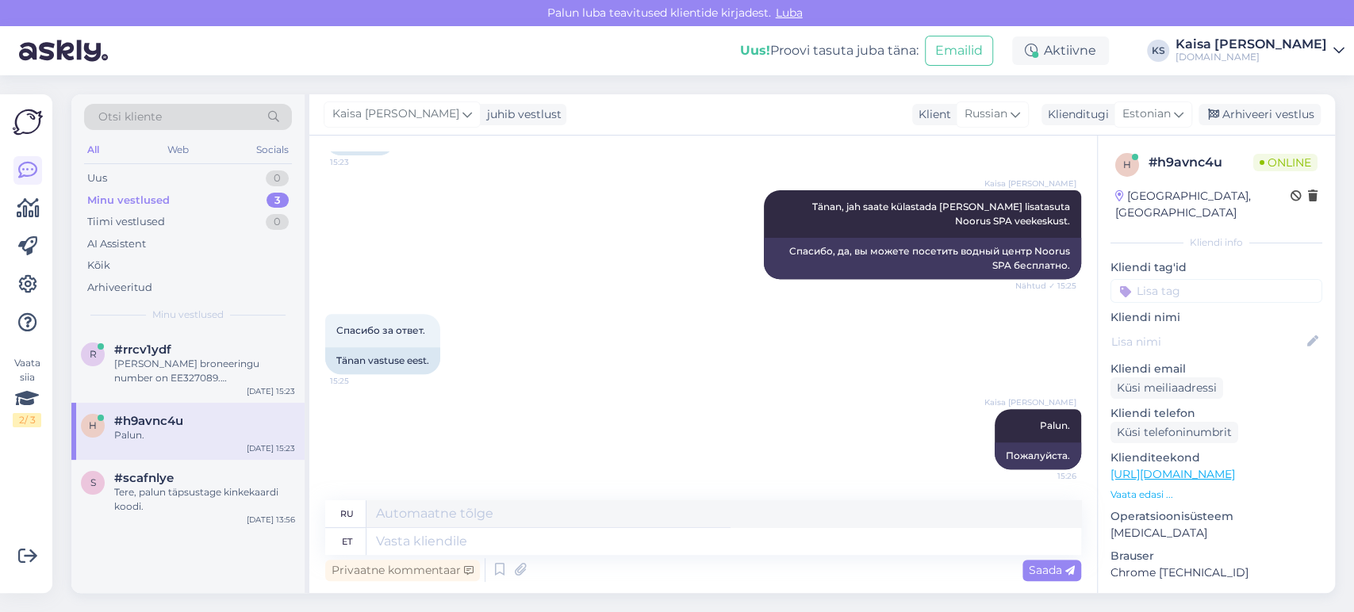
click at [674, 392] on div "[PERSON_NAME]. 15:26 Пожалуйста." at bounding box center [703, 439] width 756 height 95
click at [235, 355] on div "#rrcv1ydf" at bounding box center [204, 350] width 181 height 14
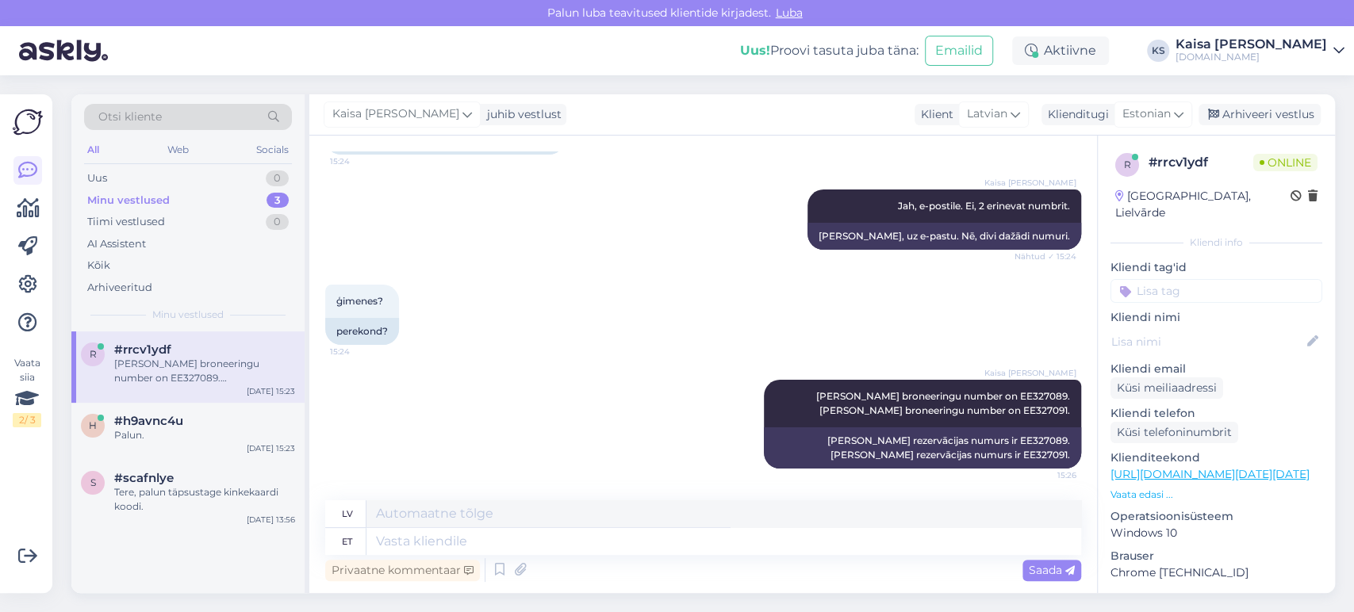
scroll to position [12998, 0]
click at [640, 388] on div "[PERSON_NAME] [PERSON_NAME] broneeringu number on EE327089. [PERSON_NAME] brone…" at bounding box center [703, 425] width 756 height 124
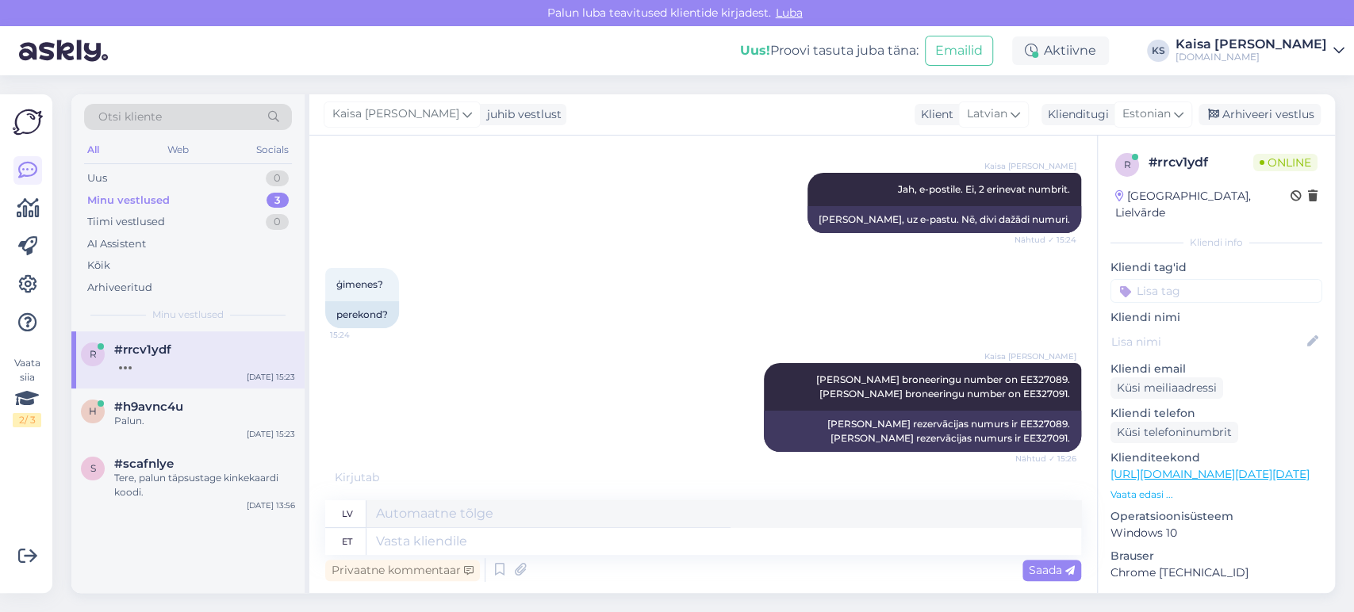
scroll to position [13093, 0]
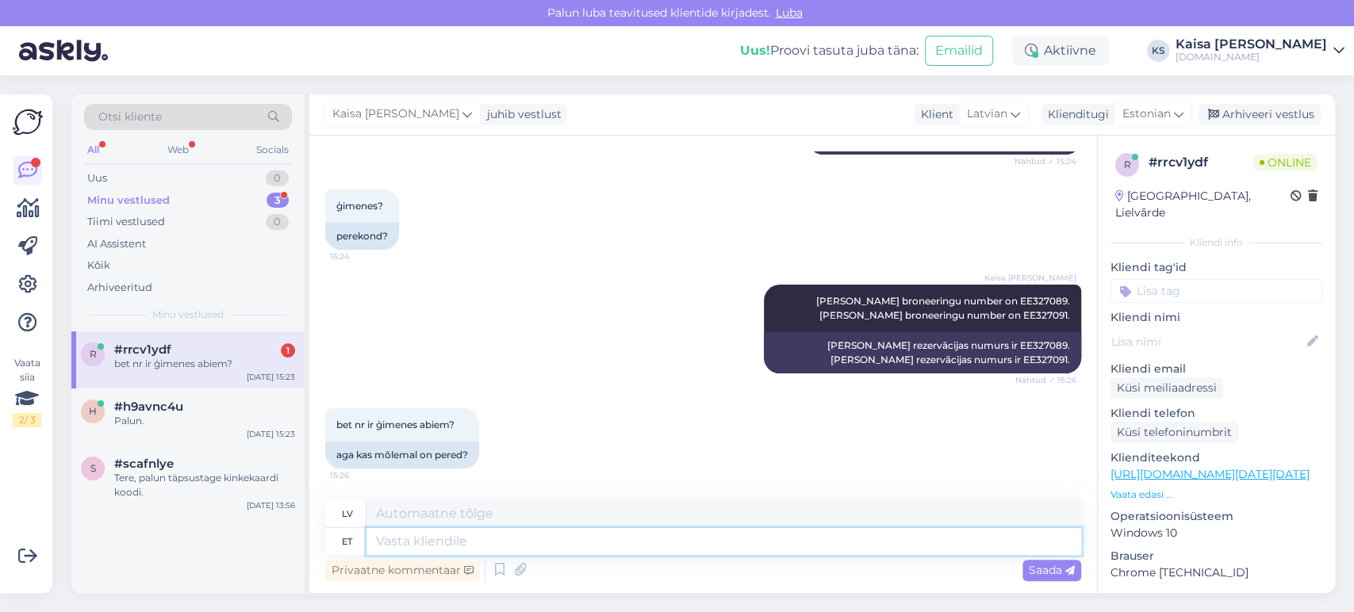
click at [589, 539] on textarea at bounding box center [724, 541] width 715 height 27
type textarea "Jah, [GEOGRAPHIC_DATA]"
type textarea "Jā,"
type textarea "Jah, vastavalt"
type textarea "[DEMOGRAPHIC_DATA], saskaņā ar"
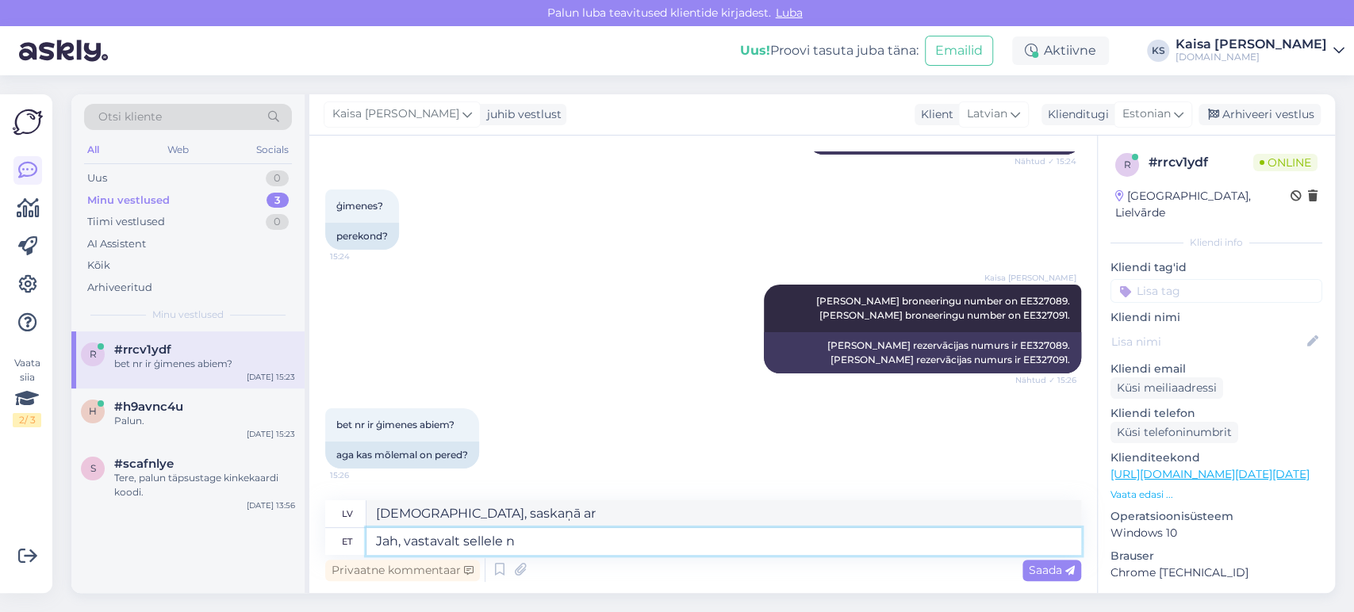
type textarea "Jah, vastavalt sellele na"
type textarea "[PERSON_NAME], attiecīgi"
type textarea "Jah, vastavalt sellele nagu m"
type textarea "[DEMOGRAPHIC_DATA], saskaņā ar"
type textarea "Jah, vastavalt sellele nagu märkisite bro"
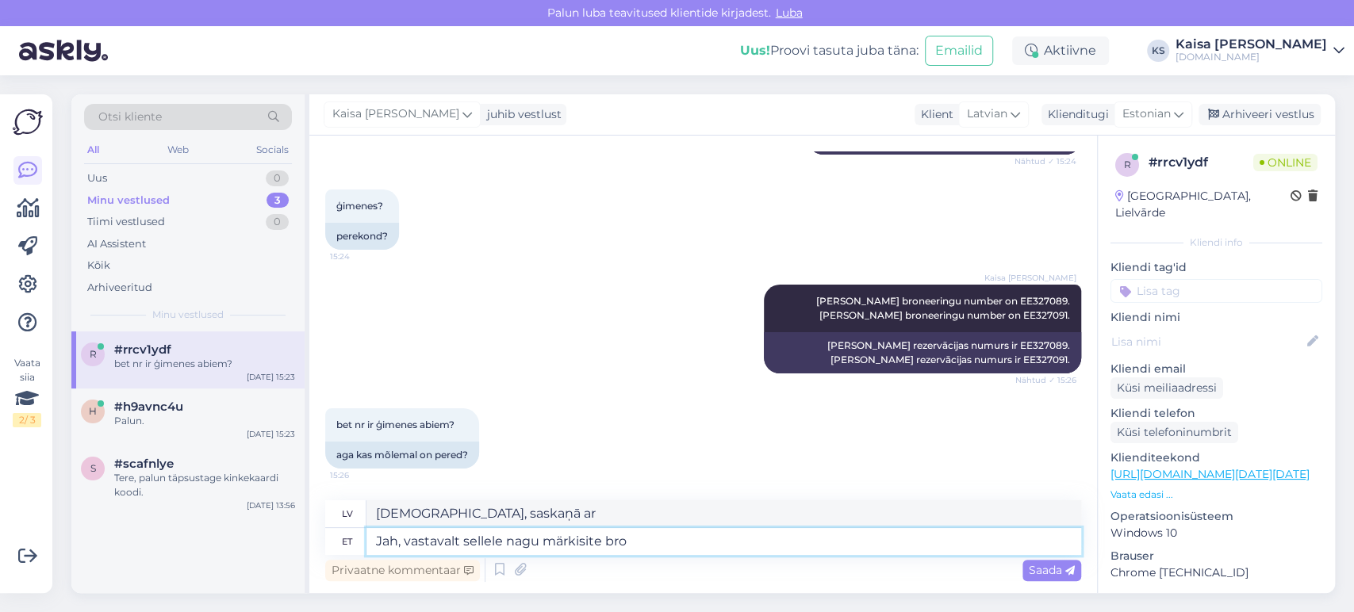
type textarea "[PERSON_NAME], [PERSON_NAME] norādījāt."
type textarea "Jah, vastavalt sellele nagu märkisite külalised, o"
type textarea "[PERSON_NAME], [PERSON_NAME] jūs norādījāt, viesi,"
type textarea "Jah, vastavalt sellele nagu märkisite külalised, on nee"
type textarea "[PERSON_NAME], [PERSON_NAME] minējāt, viesi, tur ir"
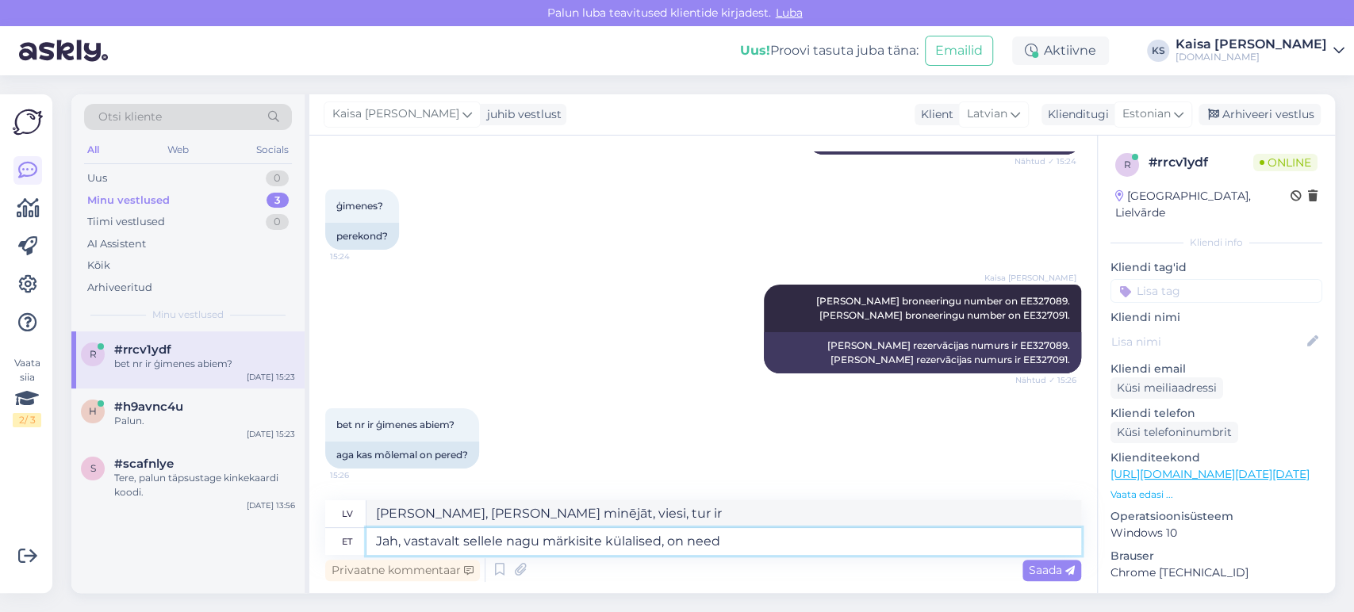
type textarea "Jah, vastavalt sellele nagu märkisite külalised, on need"
type textarea "[PERSON_NAME], [PERSON_NAME] minējāt, viesi, tie ir"
type textarea "Jah, vastavalt sellele nagu märkisite külalised, on need broneeringus m"
type textarea "[PERSON_NAME], [PERSON_NAME] minējāt, viesi ir rezervācijā."
type textarea "Jah, vastavalt sellele nagu märkisite külalised, on need broneeringus märgitud."
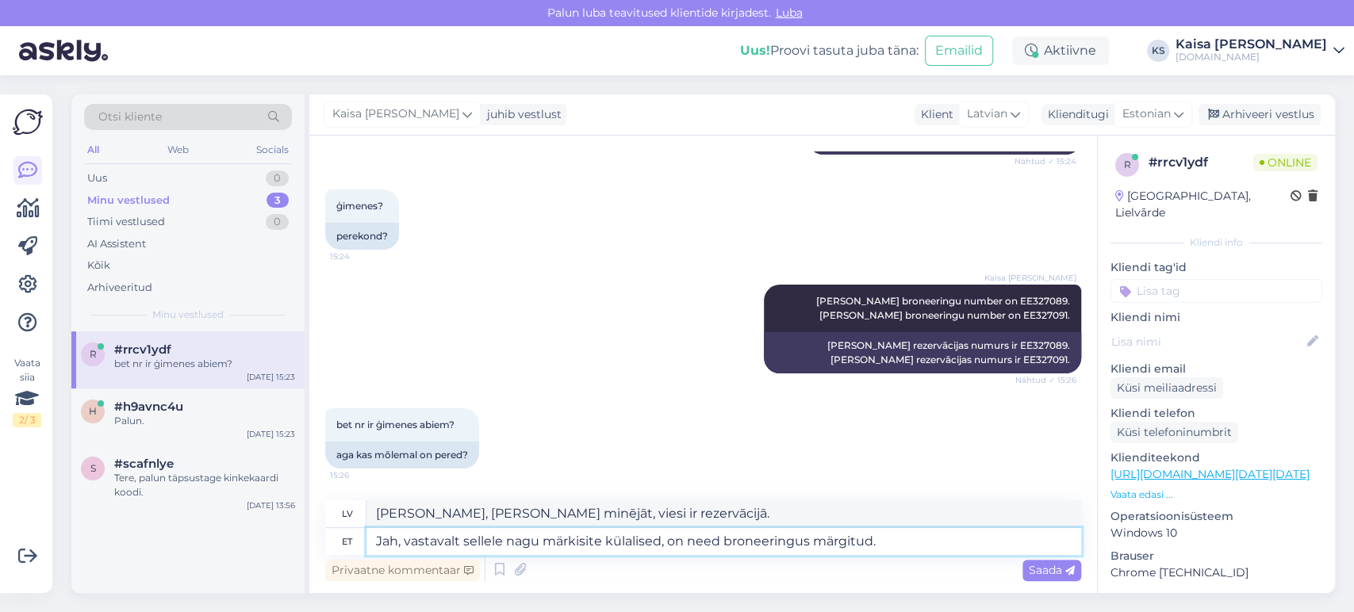
type textarea "[PERSON_NAME], [PERSON_NAME] norādījāt, viesi ir uzskaitīti rezervācijā."
type textarea "Jah, vastavalt sellele nagu märkisite külalised, on need broneeringus märgitud.…"
type textarea "[PERSON_NAME], kā norādījāt, viesi ir uzskaitīti rezervācijā. 2"
type textarea "Jah, vastavalt sellele nagu märkisite külalised, on need broneeringus märgitud.…"
type textarea "[PERSON_NAME], viesi ir norādīti rezervācijā, kā jūs norādījāt. 2 ģimenes"
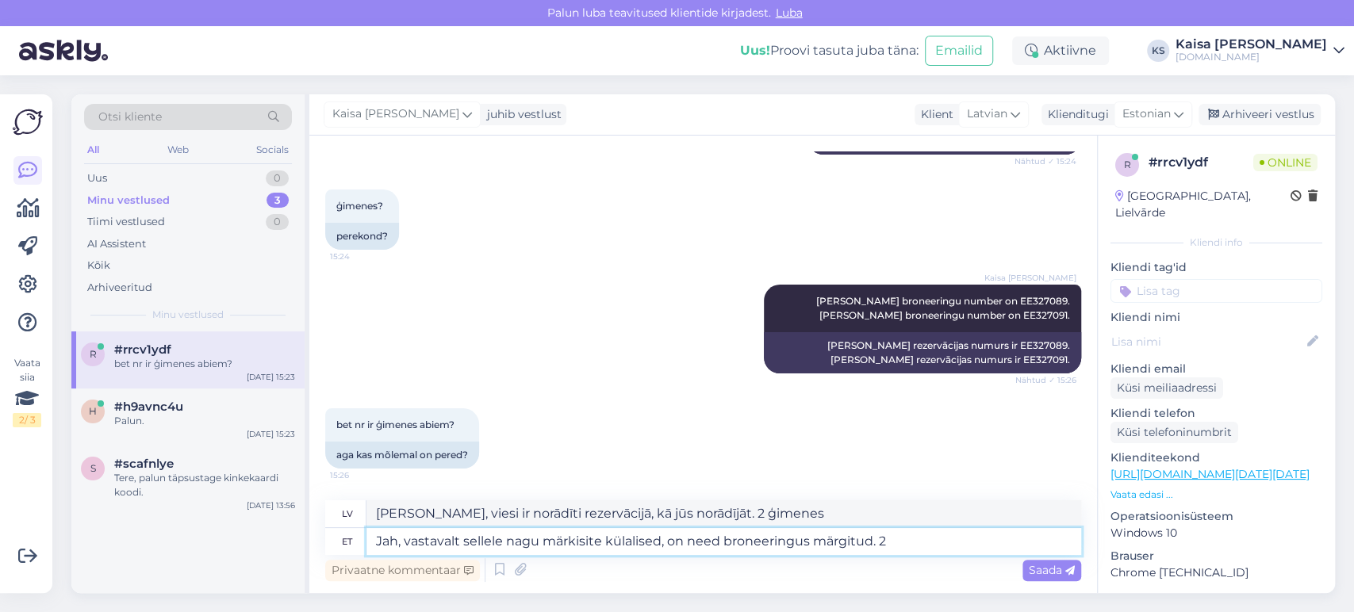
type textarea "Jah, vastavalt sellele nagu märkisite külalised, on need broneeringus märgitud."
type textarea "[PERSON_NAME], [PERSON_NAME] norādījāt, viesi ir uzskaitīti rezervācijā."
type textarea "Jah, vastavalt sellele nagu märkisite külalised, on need broneeringus märgitud.…"
type textarea "[PERSON_NAME], kā norādījāt, viesi ir uzskaitīti rezervācijā. 4"
type textarea "Jah, vastavalt sellele nagu märkisite külalised, on need broneeringus märgitud.…"
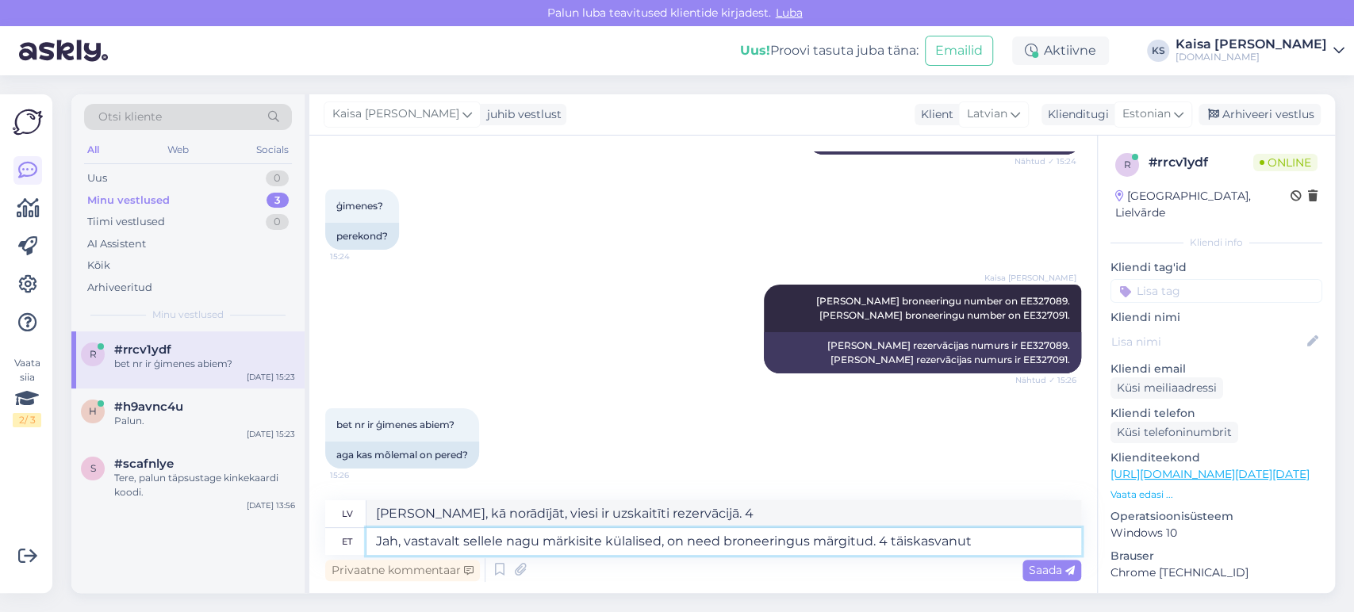
type textarea "[PERSON_NAME], [PERSON_NAME] viesi ir norādīti rezervācijā. 4 pieaugušie"
type textarea "Jah, vastavalt sellele nagu märkisite külalised, on need broneeringus märgitud.…"
type textarea "[PERSON_NAME], [PERSON_NAME] viesi ir norādīti rezervācijā. 4 pieaugušie un"
type textarea "Jah, vastavalt sellele nagu märkisite külalised, on need broneeringus märgitud.…"
type textarea "[PERSON_NAME], [PERSON_NAME] viesi ir norādīti rezervācijā. 4 pieaugušie un 4"
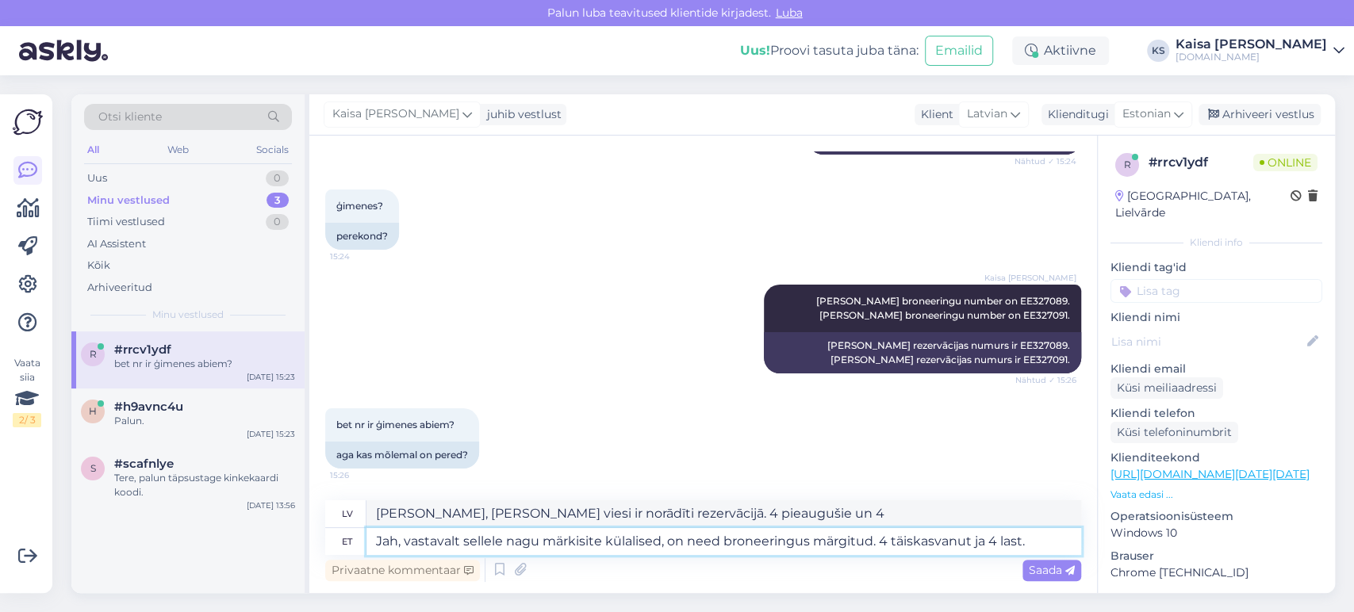
type textarea "Jah, vastavalt sellele nagu märkisite külalised, on need broneeringus märgitud.…"
type textarea "[PERSON_NAME], viesi ir norādīti rezervācijā, kā jūs norādījāt. 4 pieaugušie un…"
type textarea "Jah, vastavalt sellele nagu märkisite külalised, on need broneeringus märgitud.…"
click at [1061, 570] on span "Saada" at bounding box center [1052, 570] width 46 height 14
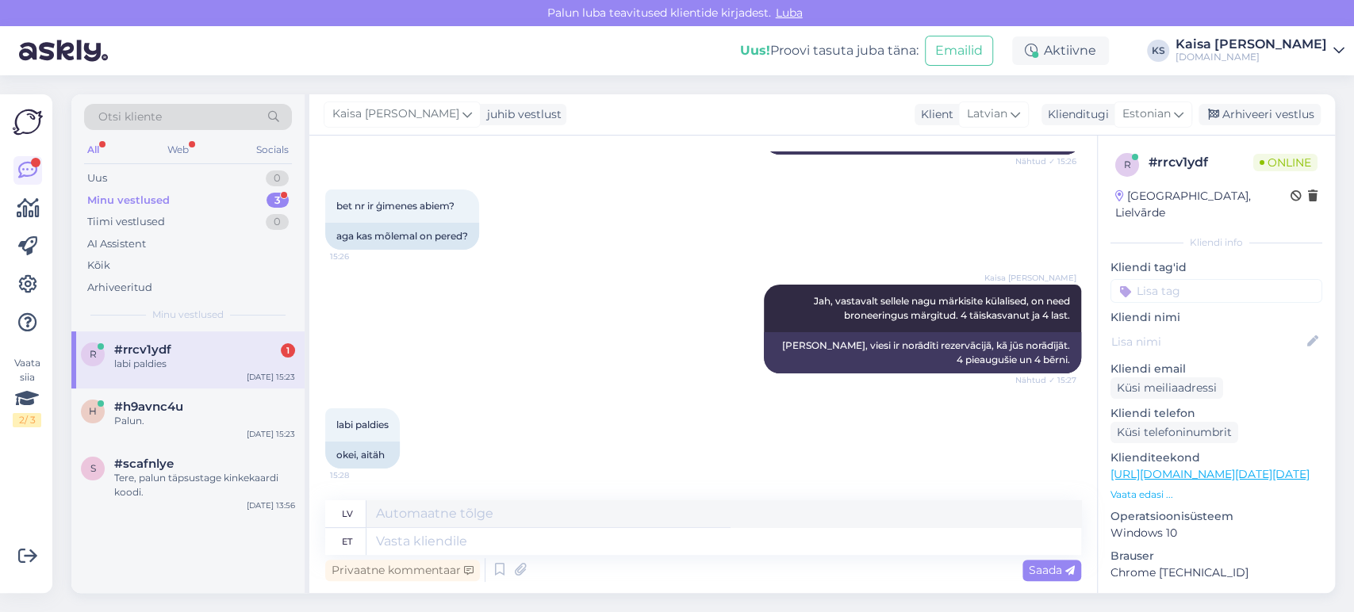
scroll to position [13311, 0]
click at [595, 535] on textarea at bounding box center [724, 541] width 715 height 27
type textarea "Palun, kas"
type textarea "Lūdzu,"
type textarea "Palun, kas s"
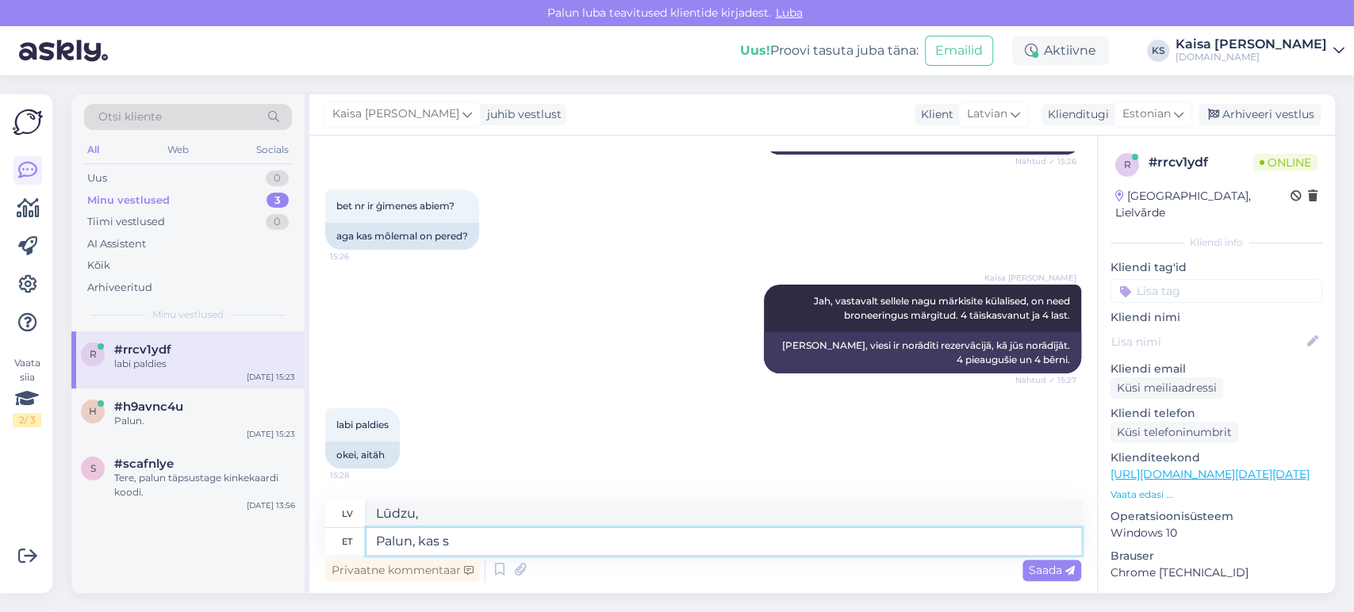
type textarea "Lūdzu, vai var"
type textarea "Palun, kas saan vee"
type textarea "Lūdzu, vai es varu"
type textarea "Palun, kas saan veel ab"
type textarea "Lūdzu, vai varu dabūt vairāk?"
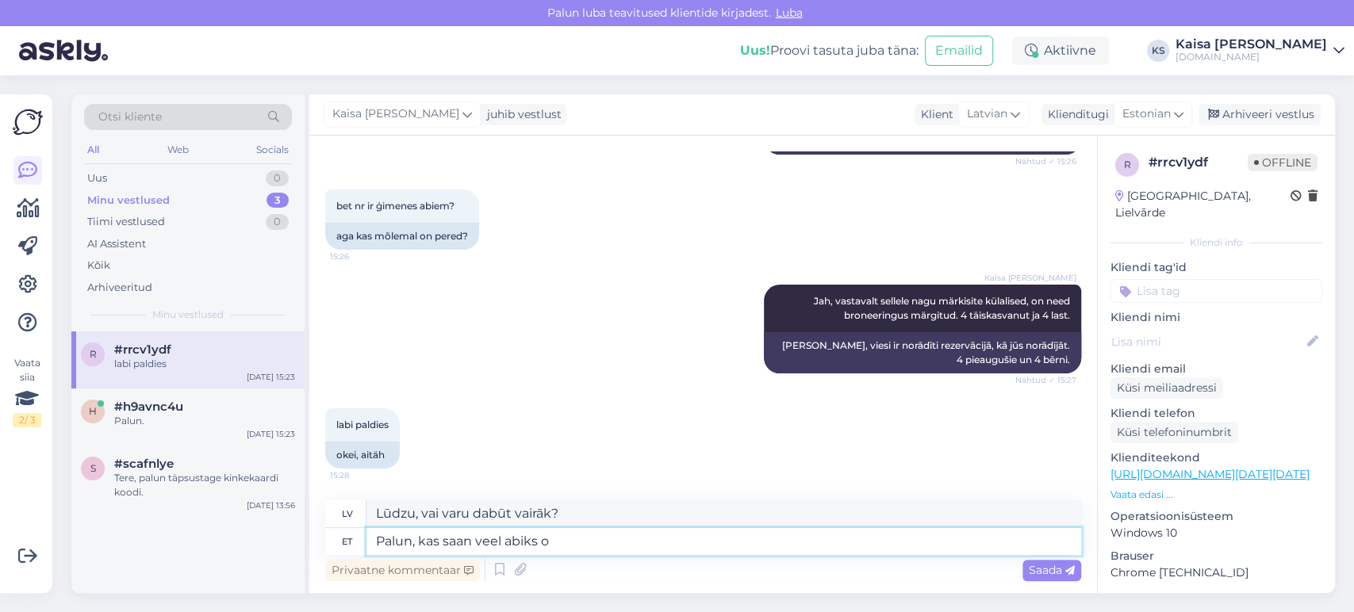
type textarea "Palun, kas saan veel abiks ol"
type textarea "Lūdzu, vai es varētu saņemt [PERSON_NAME] palīdzību?"
type textarea "Palun, kas saan veel abiks olla?"
type textarea "Lūdzu, vai varu jums vēl palīdzēt?"
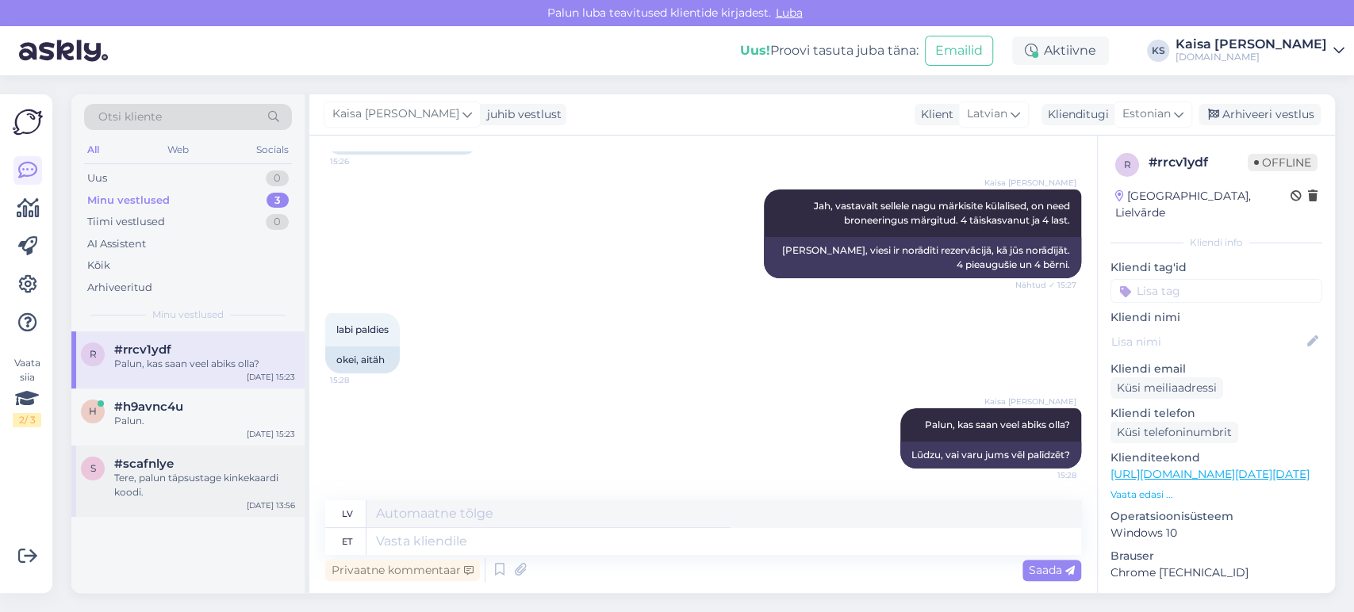
click at [205, 481] on div "Tere, palun täpsustage kinkekaardi koodi." at bounding box center [204, 485] width 181 height 29
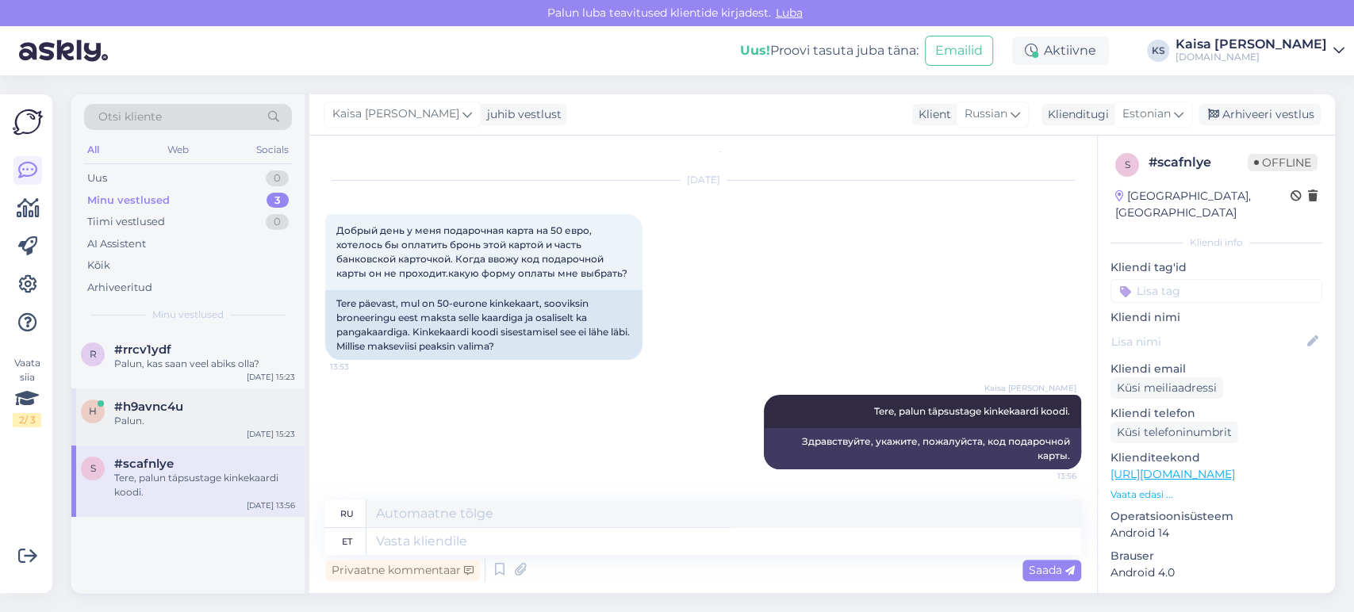
click at [165, 397] on div "h #h9avnc4u Palun. [DATE] 15:23" at bounding box center [187, 417] width 233 height 57
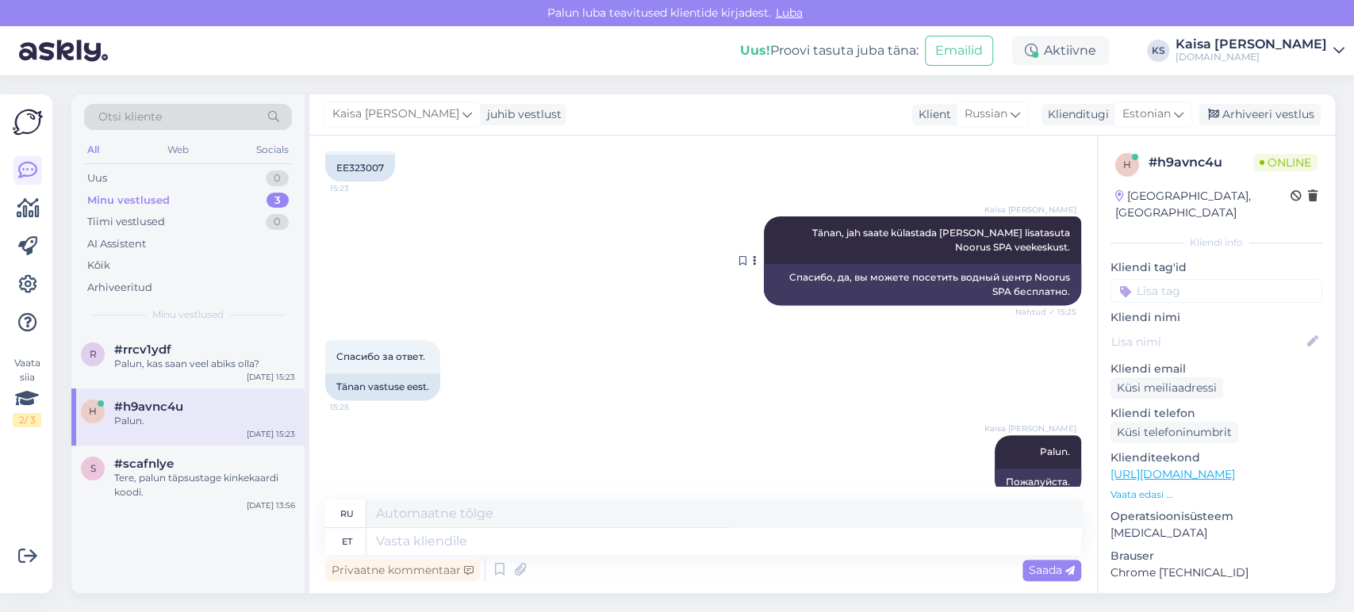
scroll to position [402, 0]
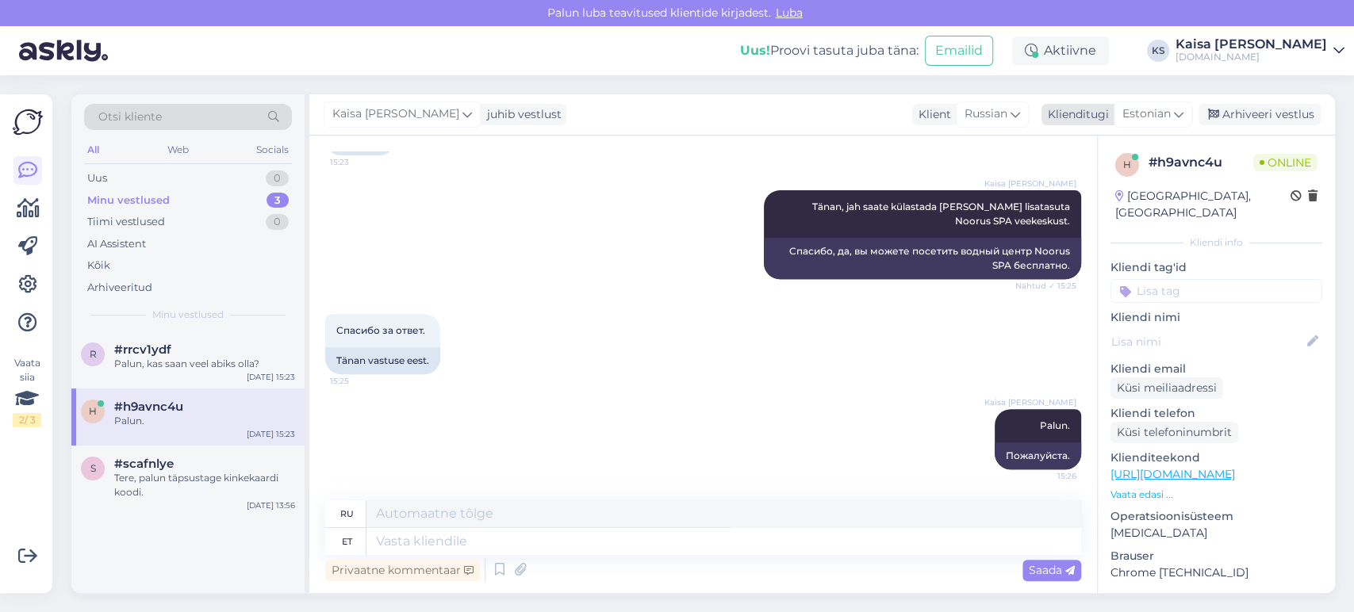
click at [1264, 107] on div "Arhiveeri vestlus" at bounding box center [1260, 114] width 122 height 21
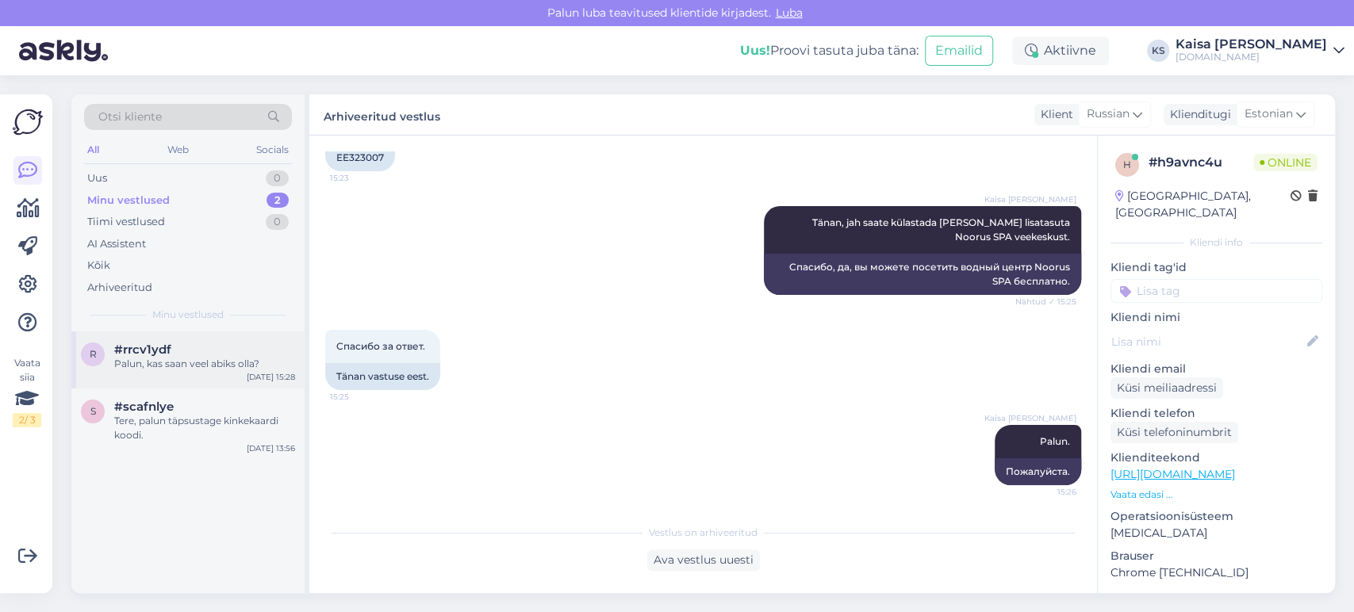
click at [150, 334] on div "r #rrcv1ydf Palun, kas saan veel abiks olla? [DATE] 15:28" at bounding box center [187, 360] width 233 height 57
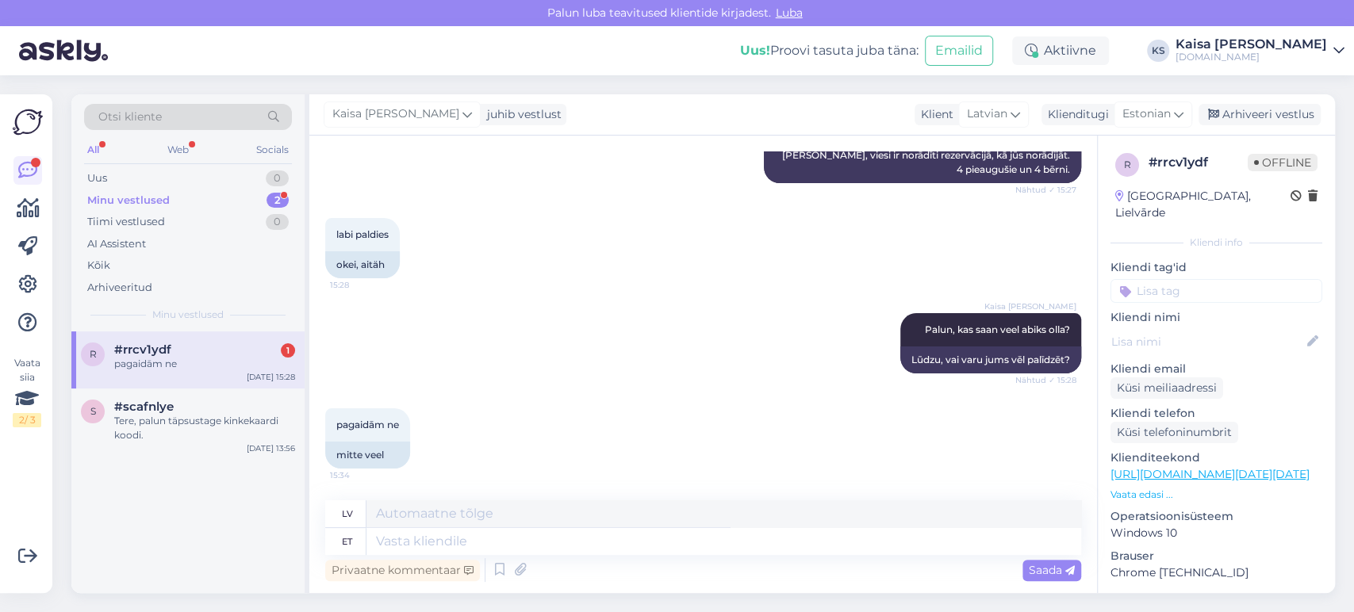
scroll to position [12964, 0]
click at [556, 539] on textarea at bounding box center [724, 541] width 715 height 27
type textarea "[PERSON_NAME]"
type textarea "Nu,"
type textarea "[PERSON_NAME] pä"
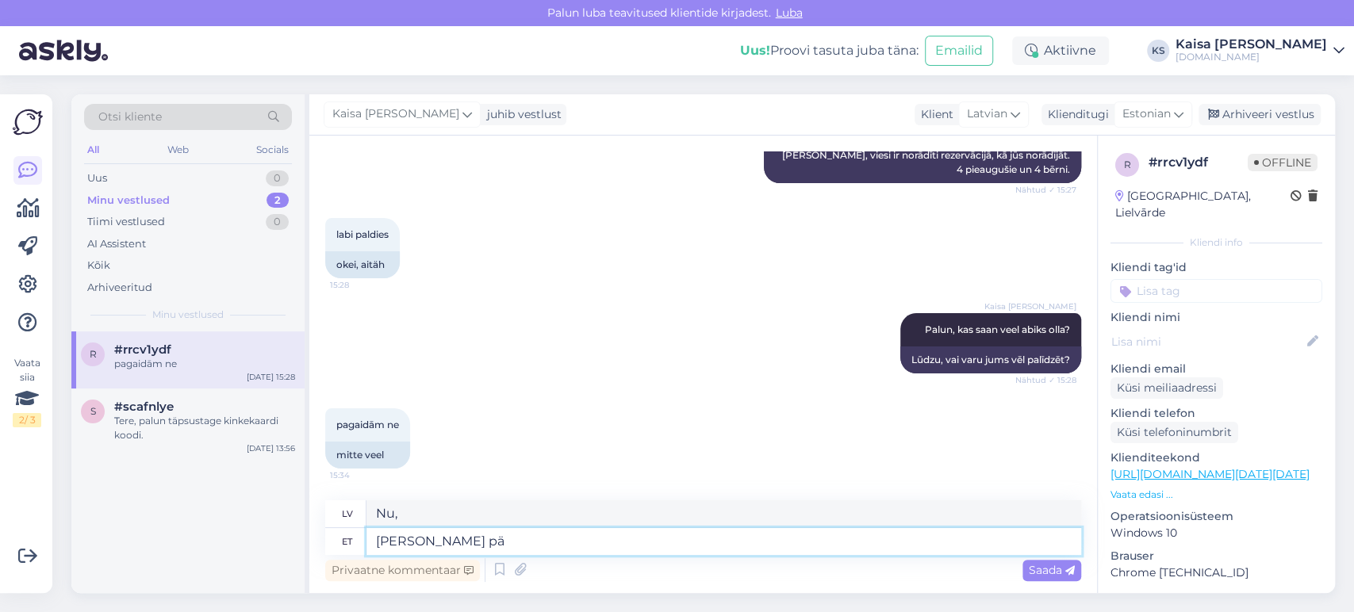
type textarea "Labi, jauki."
type textarea "[PERSON_NAME] päeva jätk"
type textarea "Labi, lai jums jauka diena."
type textarea "[PERSON_NAME] päeva jätku!"
type textarea "Labi, lai jums jauka diena!"
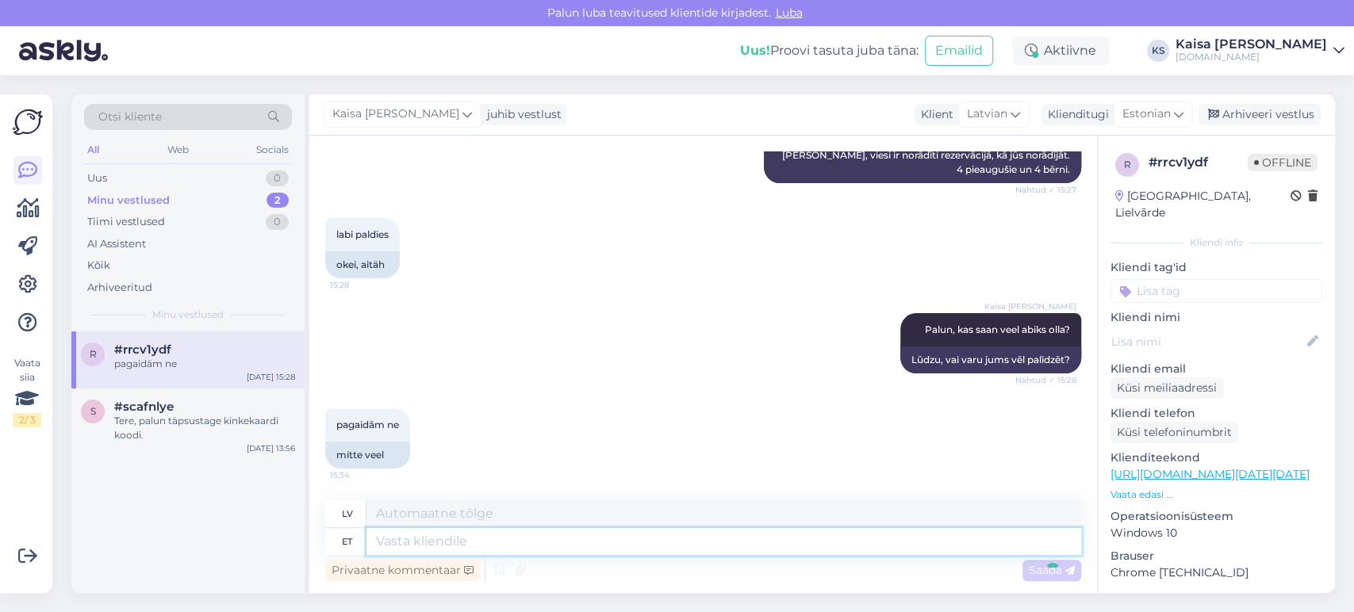
scroll to position [13059, 0]
